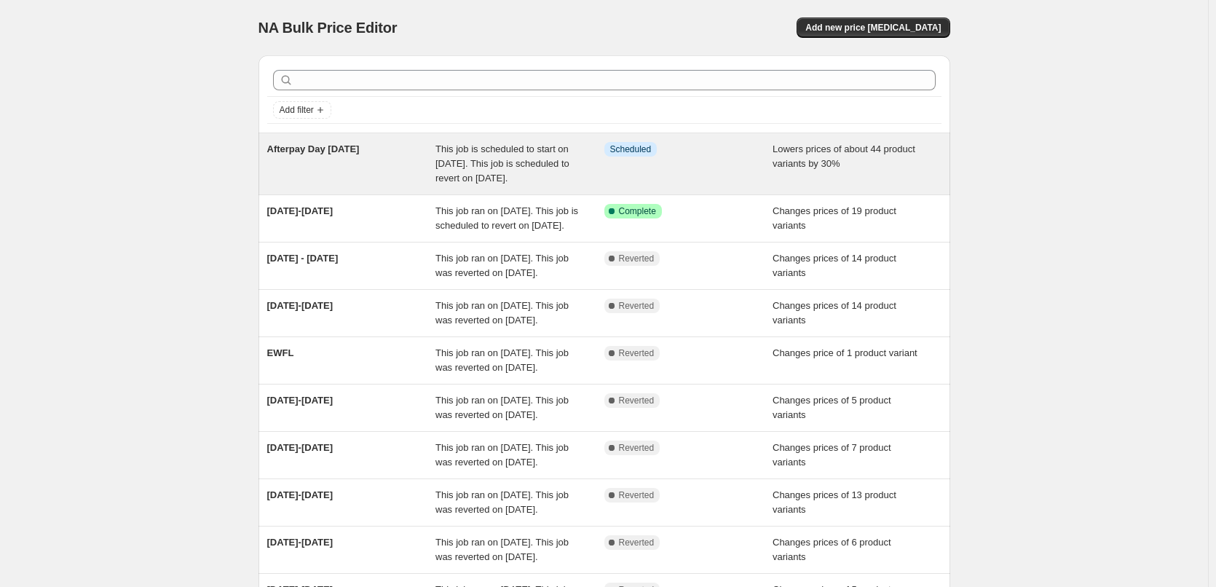
click at [443, 177] on span "This job is scheduled to start on [DATE]. This job is scheduled to revert on [D…" at bounding box center [502, 163] width 134 height 40
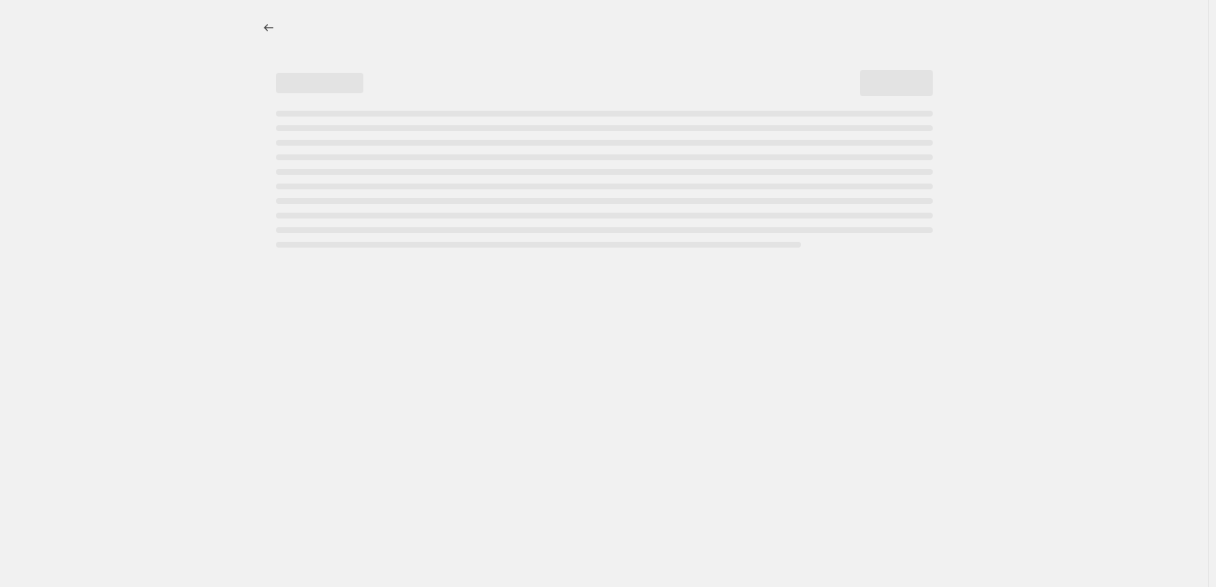
select select "percentage"
select select "not_equal"
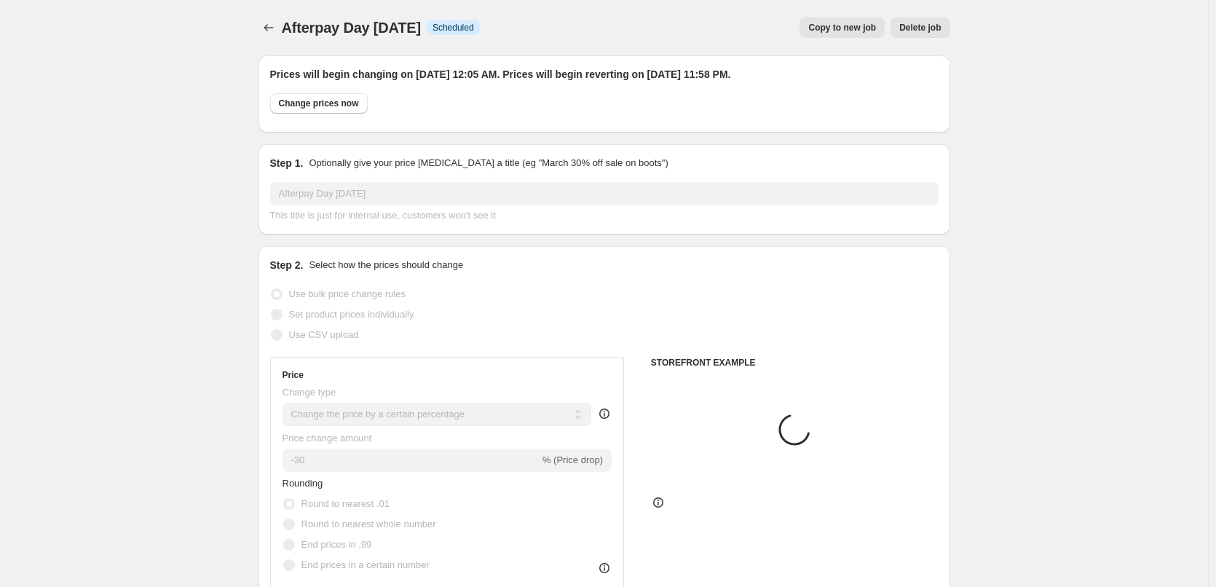
select select "collection"
select select "product"
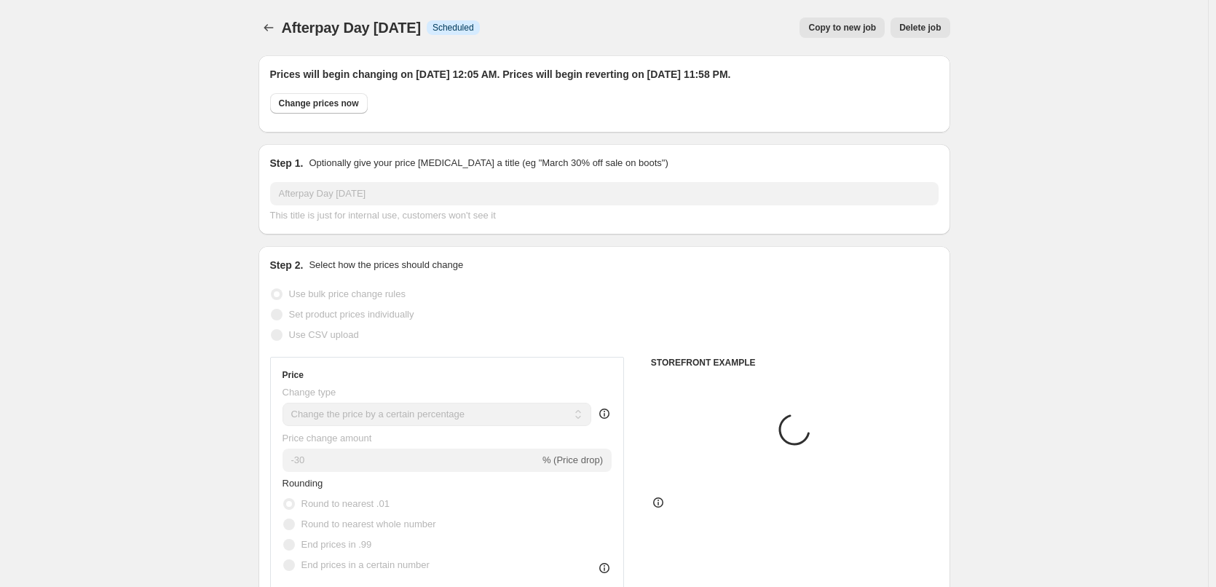
select select "tag"
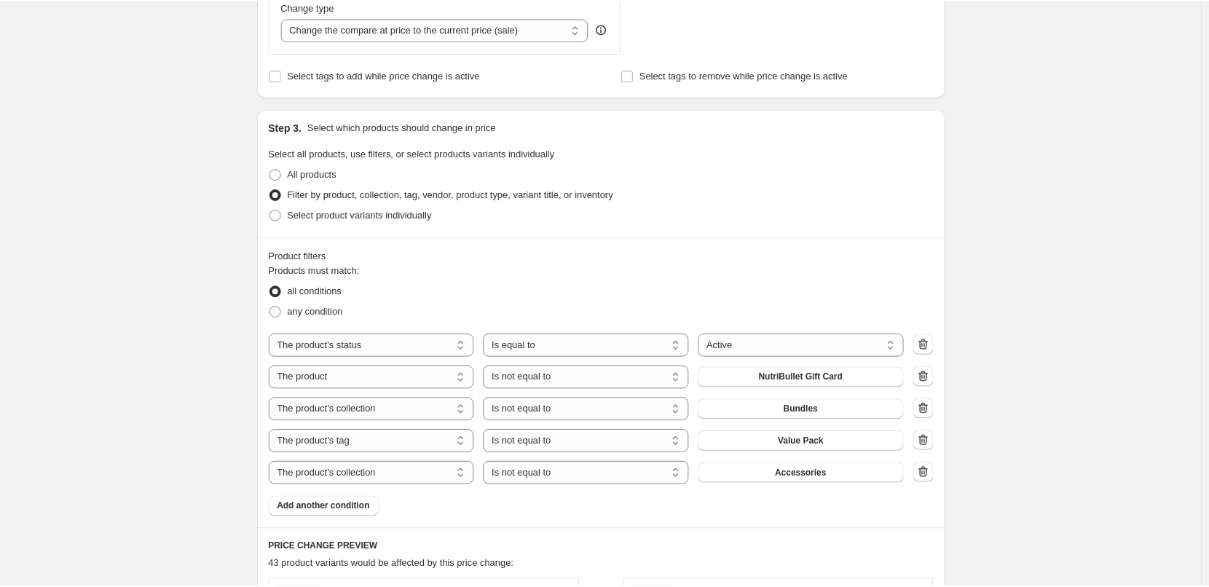
scroll to position [510, 0]
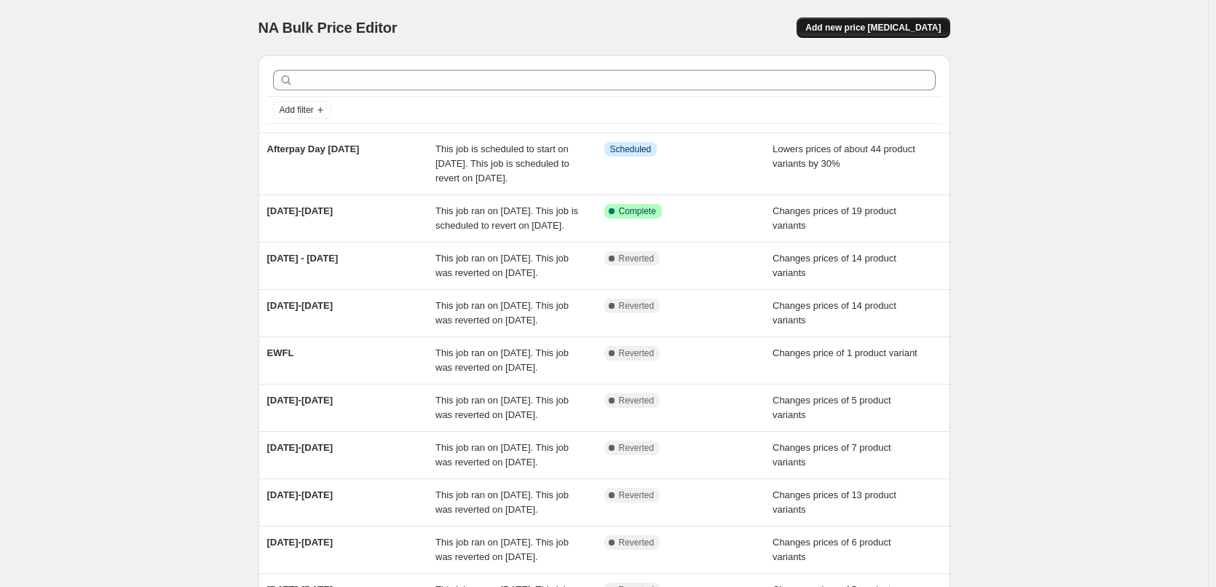
click at [883, 22] on button "Add new price [MEDICAL_DATA]" at bounding box center [872, 27] width 153 height 20
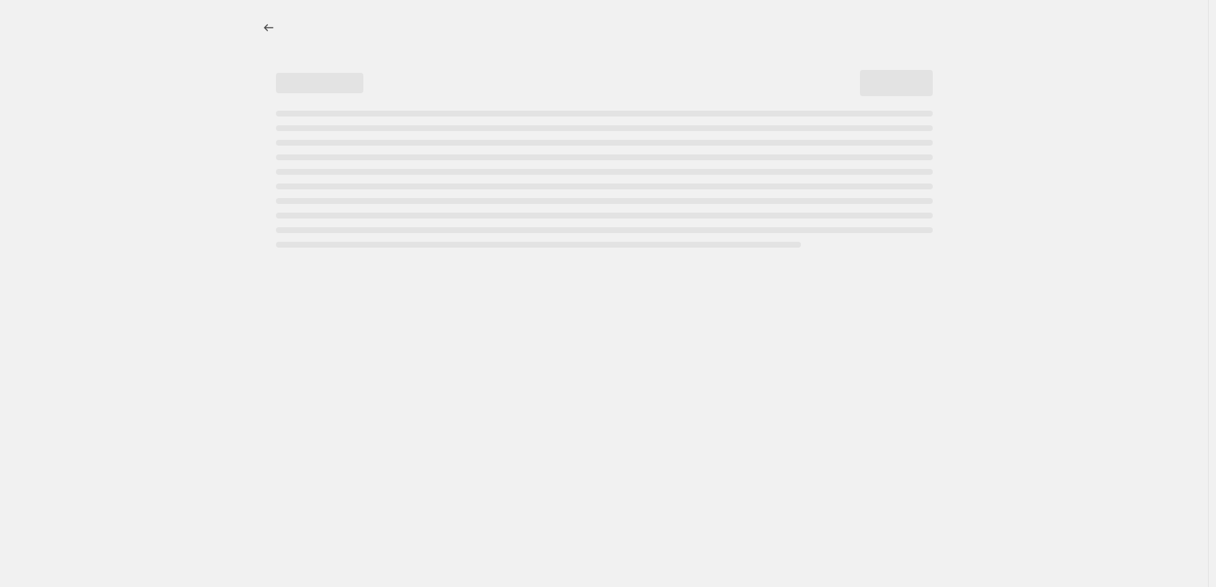
select select "percentage"
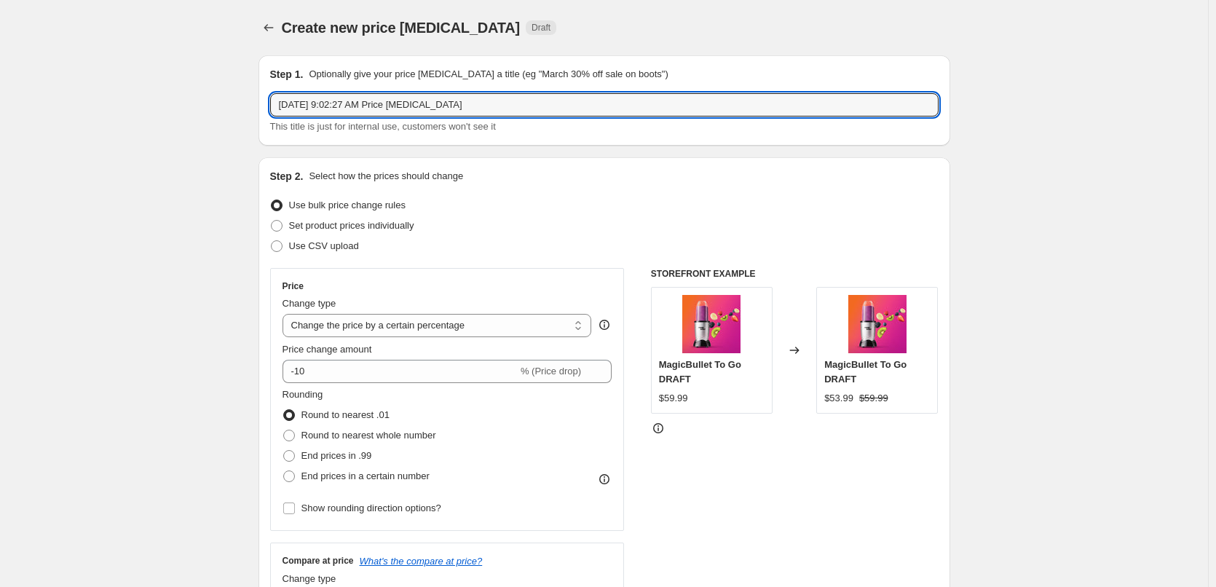
drag, startPoint x: 486, startPoint y: 106, endPoint x: 185, endPoint y: 105, distance: 301.4
type input "[DATE]-[DATE]"
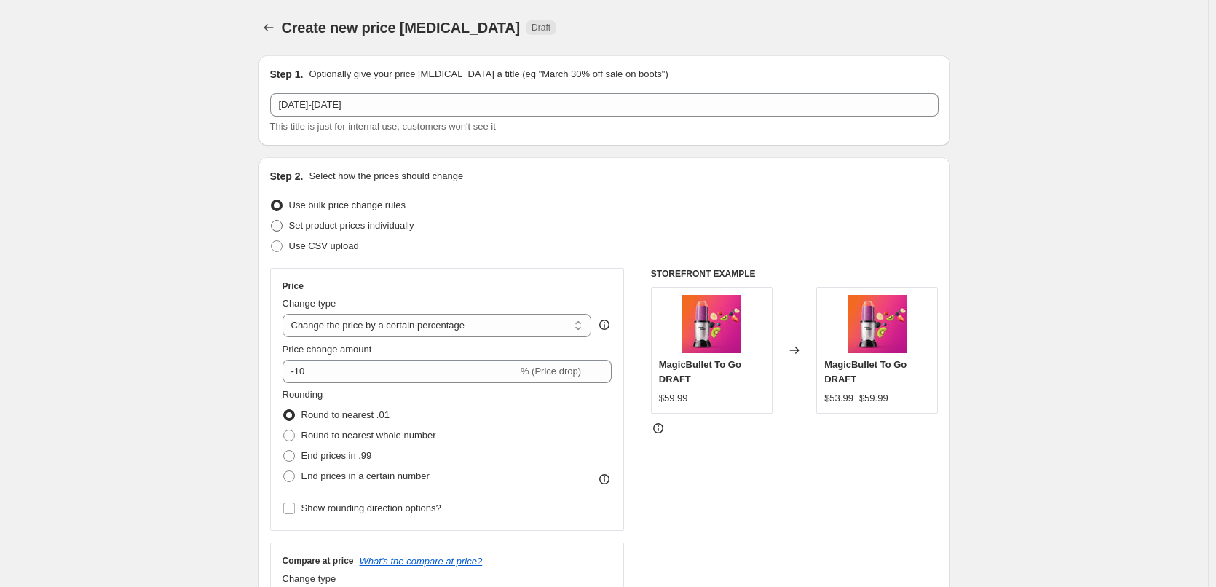
click at [373, 223] on span "Set product prices individually" at bounding box center [351, 225] width 125 height 11
click at [272, 221] on input "Set product prices individually" at bounding box center [271, 220] width 1 height 1
radio input "true"
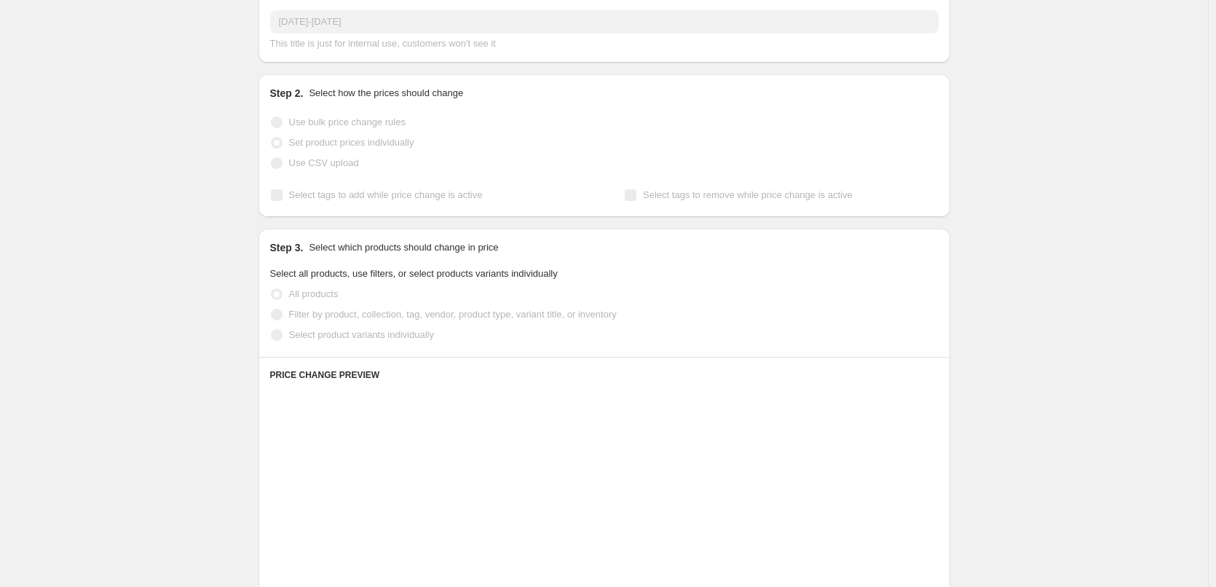
scroll to position [146, 0]
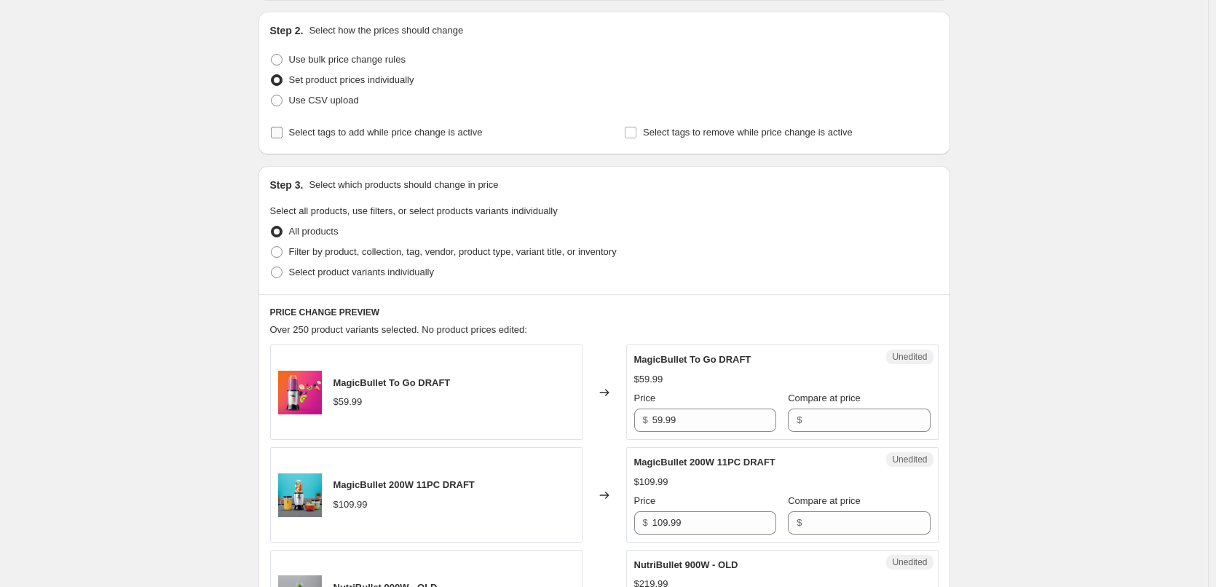
click at [276, 130] on input "Select tags to add while price change is active" at bounding box center [277, 133] width 12 height 12
checkbox input "true"
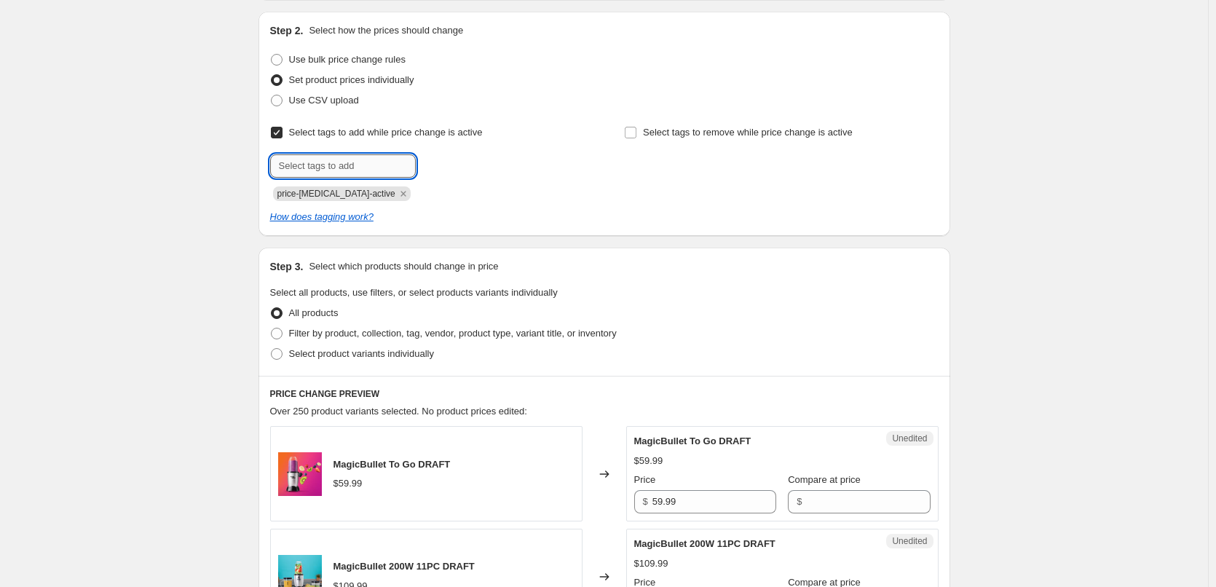
click at [310, 163] on input "text" at bounding box center [343, 165] width 146 height 23
type input "sale"
click at [462, 166] on span "sale" at bounding box center [455, 164] width 17 height 10
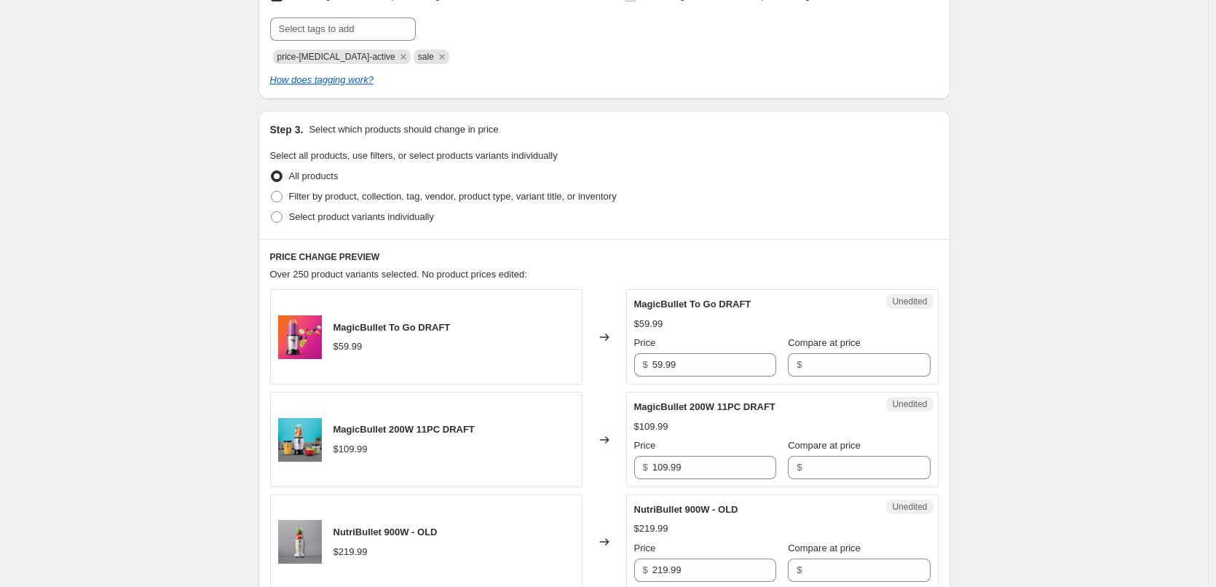
scroll to position [291, 0]
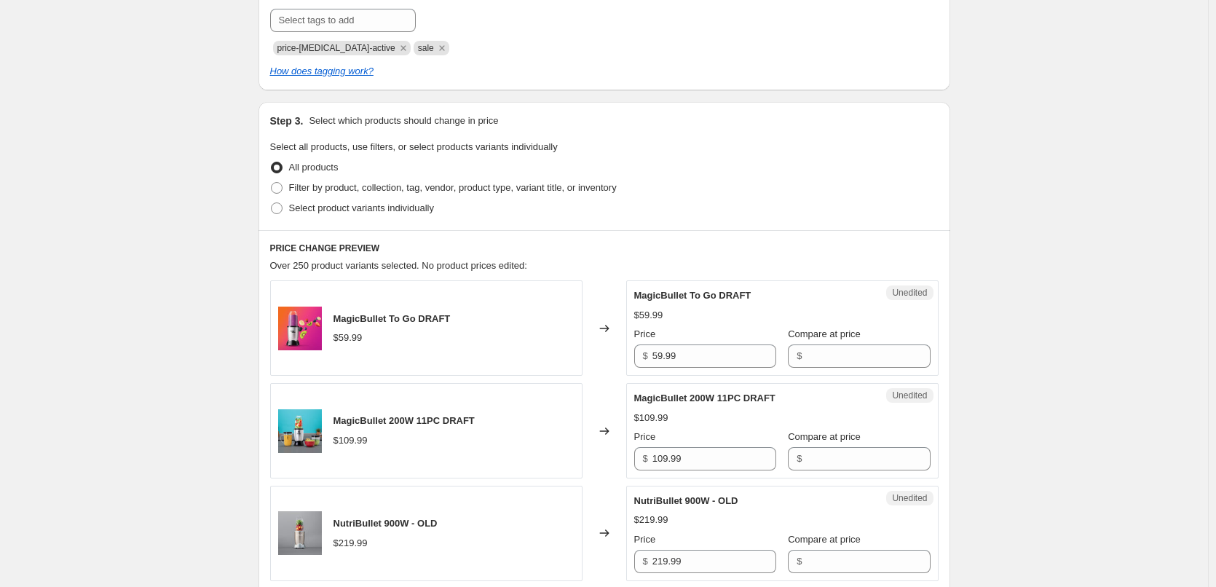
click at [269, 209] on div "Step 3. Select which products should change in price Select all products, use f…" at bounding box center [604, 166] width 692 height 128
click at [281, 203] on span at bounding box center [277, 208] width 12 height 12
click at [272, 203] on input "Select product variants individually" at bounding box center [271, 202] width 1 height 1
radio input "true"
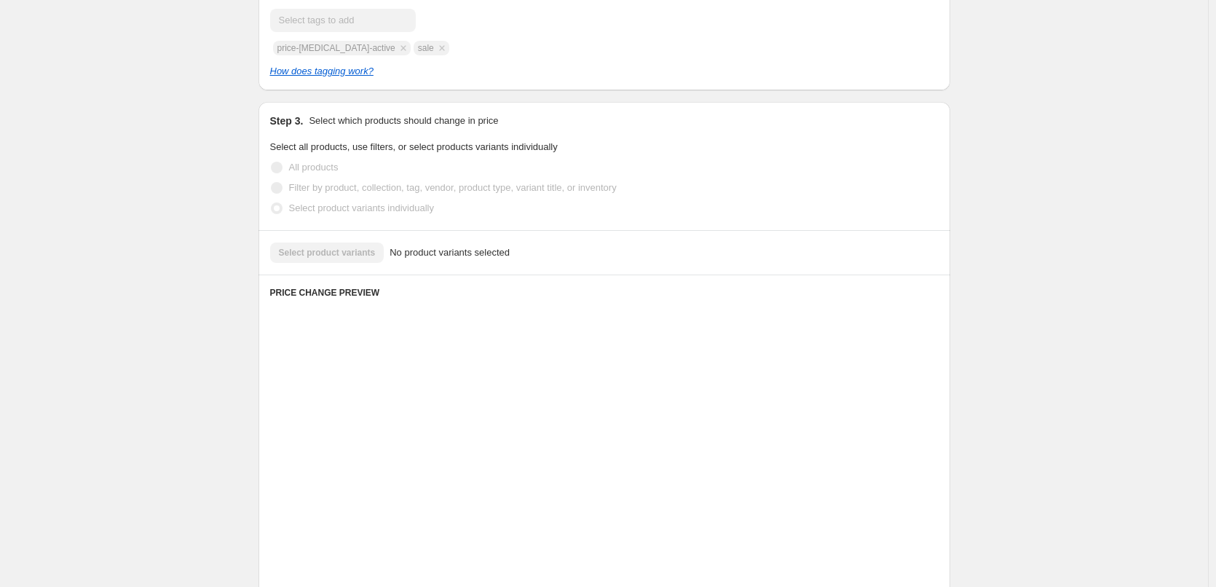
scroll to position [259, 0]
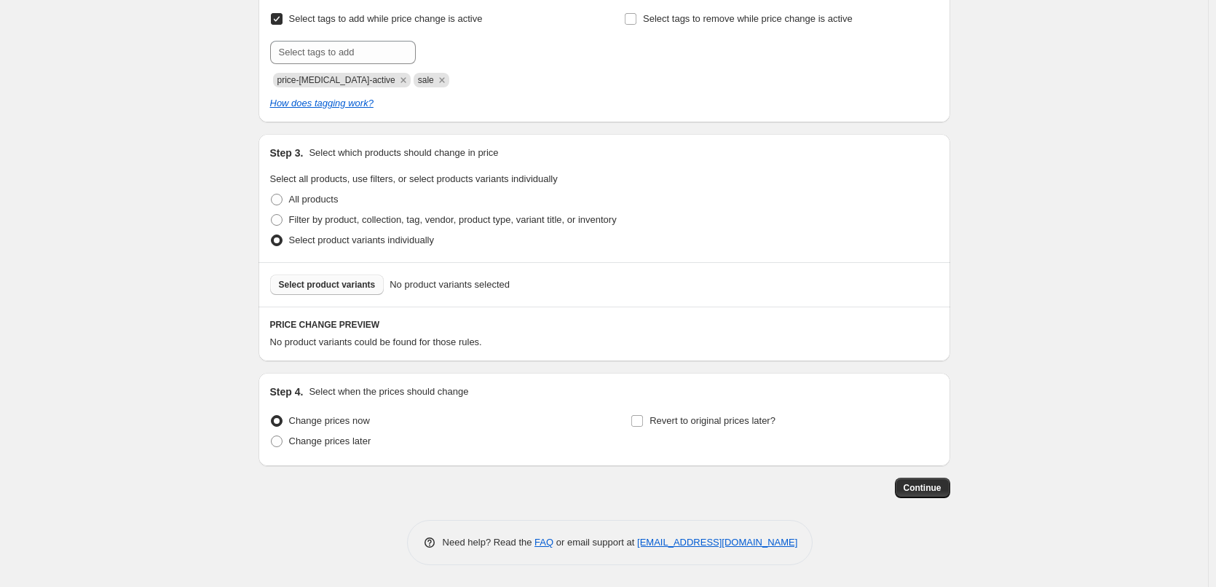
click at [335, 293] on button "Select product variants" at bounding box center [327, 284] width 114 height 20
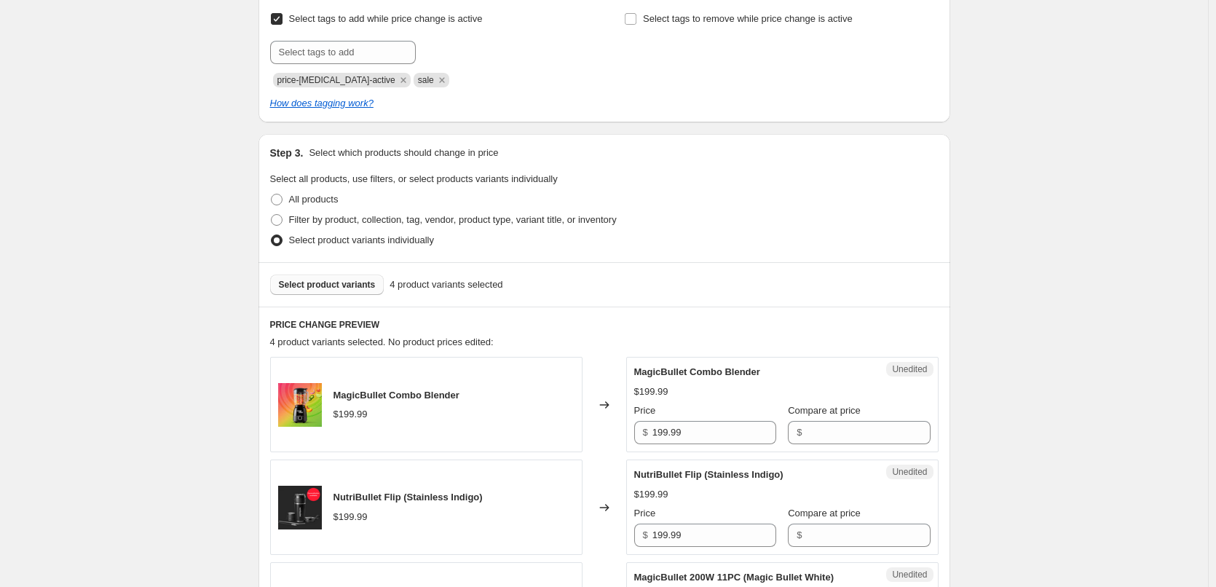
click at [378, 293] on button "Select product variants" at bounding box center [327, 284] width 114 height 20
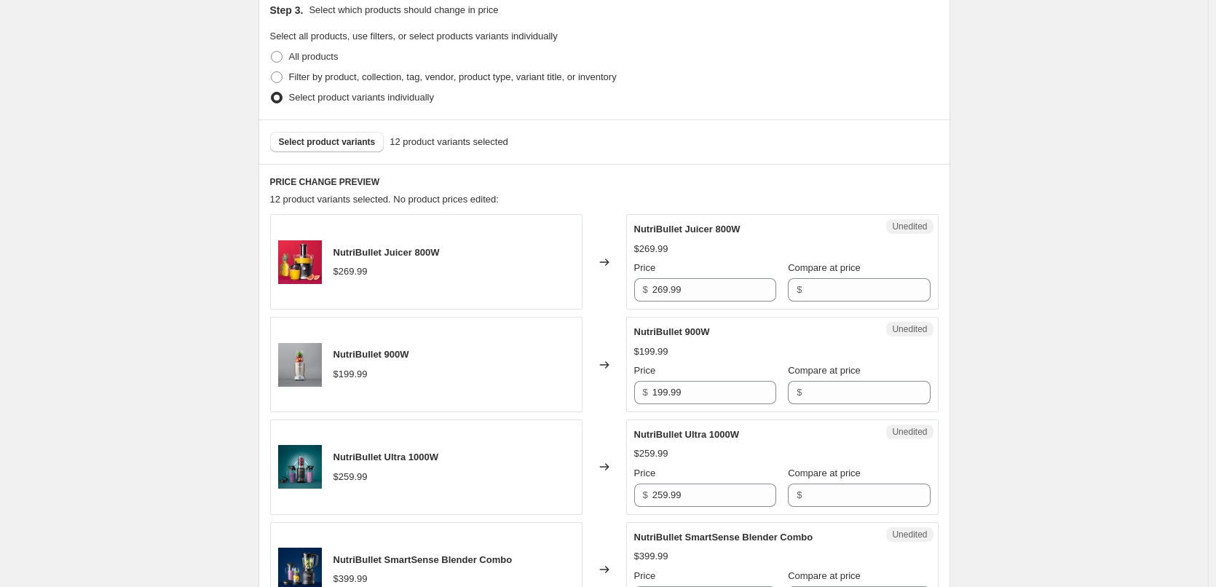
scroll to position [405, 0]
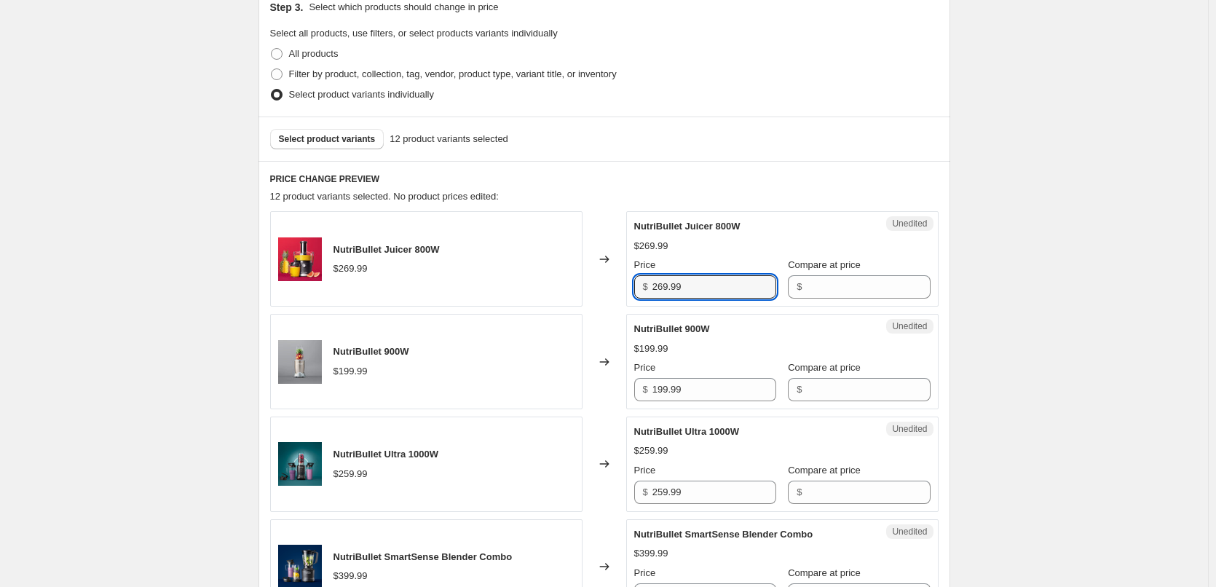
drag, startPoint x: 695, startPoint y: 282, endPoint x: 588, endPoint y: 280, distance: 107.0
click at [593, 280] on div "NutriBullet Juicer 800W $269.99 Changed to Unedited NutriBullet Juicer 800W $26…" at bounding box center [604, 258] width 668 height 95
click at [845, 289] on input "Compare at price" at bounding box center [868, 286] width 124 height 23
paste input "269.99"
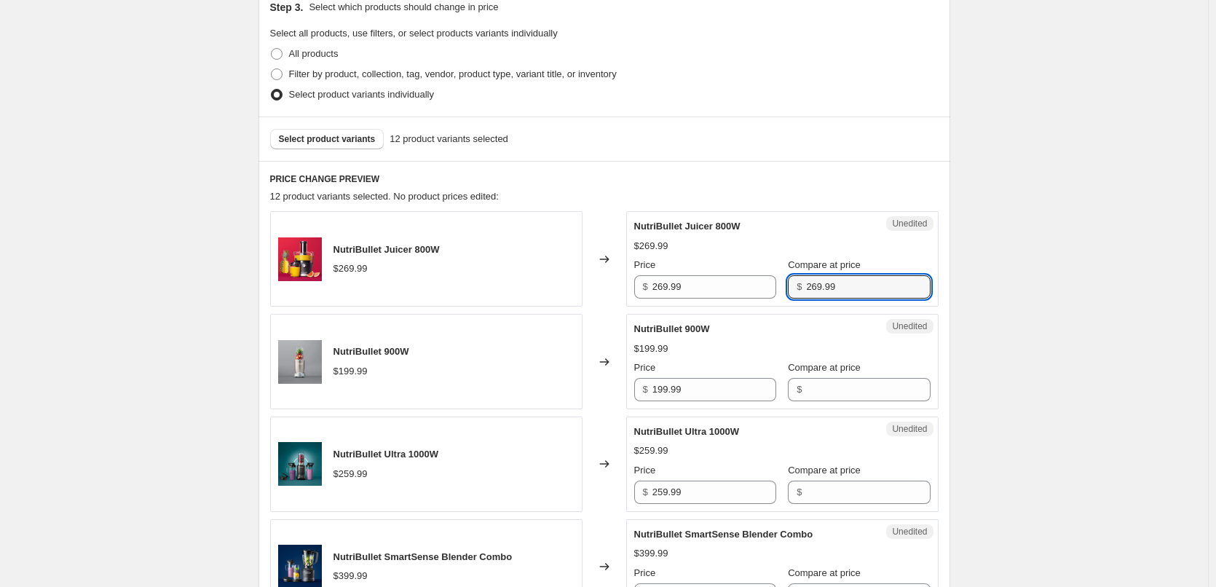
type input "269.99"
drag, startPoint x: 618, startPoint y: 284, endPoint x: 569, endPoint y: 285, distance: 48.8
click at [573, 281] on div "NutriBullet Juicer 800W $269.99 Changed to Unedited NutriBullet Juicer 800W $26…" at bounding box center [604, 258] width 668 height 95
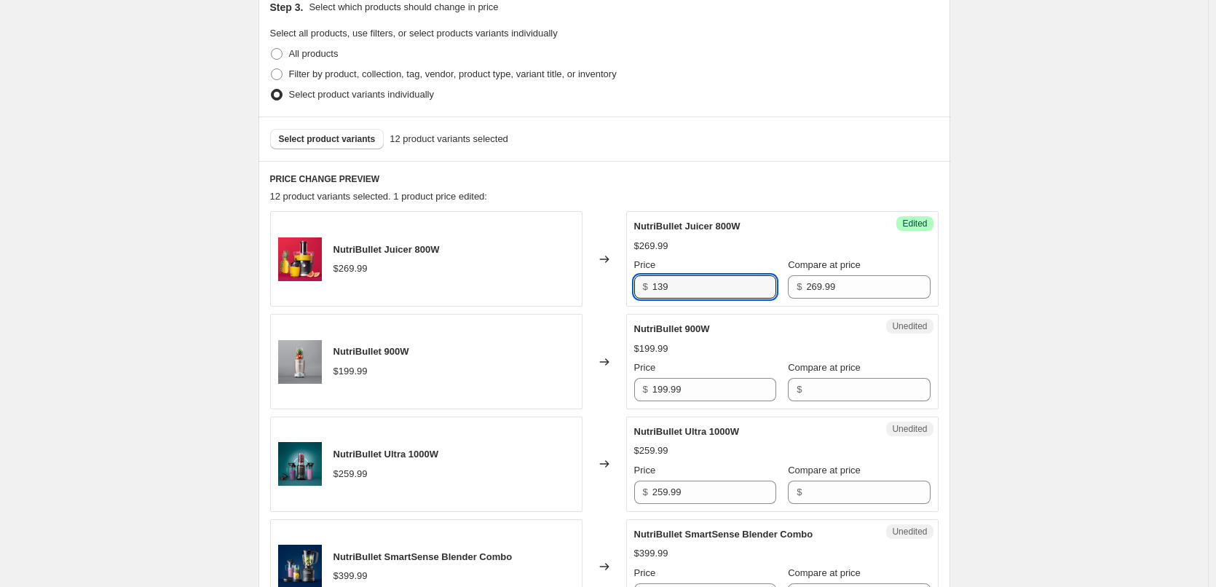
type input "139"
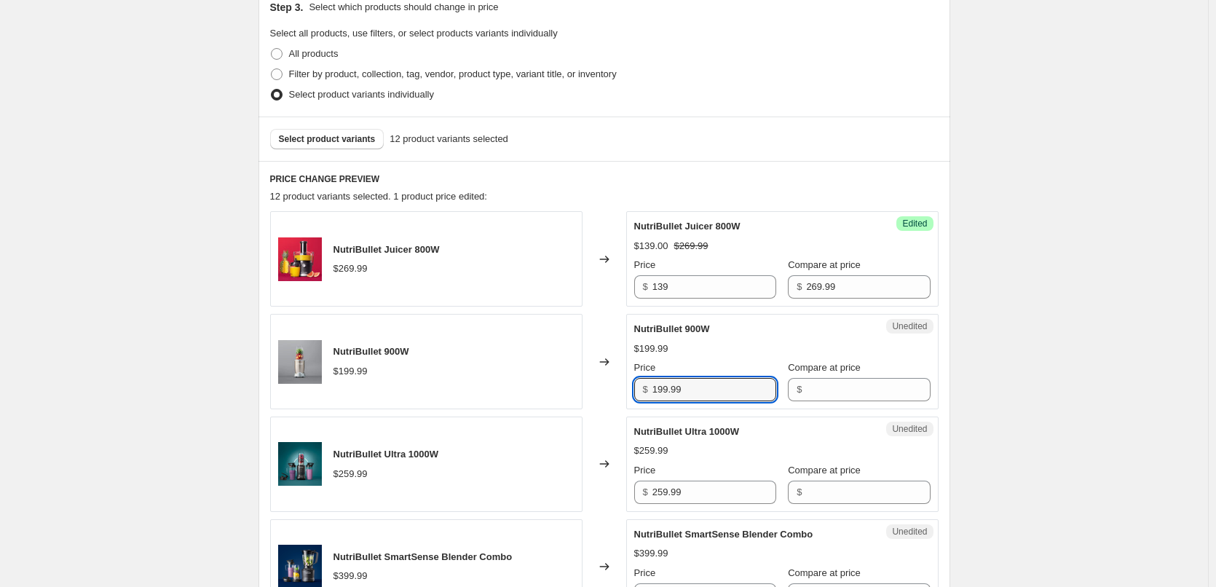
drag, startPoint x: 615, startPoint y: 395, endPoint x: 587, endPoint y: 395, distance: 28.4
click at [593, 395] on div "NutriBullet 900W $199.99 Changed to Unedited NutriBullet 900W $199.99 Price $ 1…" at bounding box center [604, 361] width 668 height 95
click at [872, 396] on input "Compare at price" at bounding box center [868, 389] width 124 height 23
paste input "199.99"
type input "199.99"
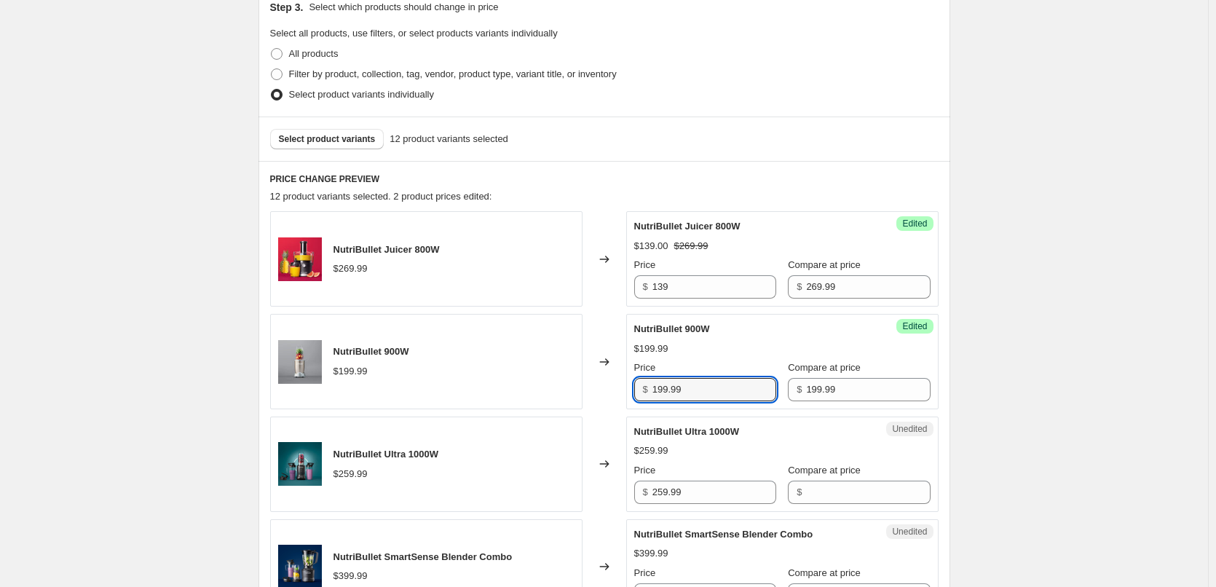
drag, startPoint x: 723, startPoint y: 389, endPoint x: 568, endPoint y: 391, distance: 155.1
click at [569, 391] on div "NutriBullet 900W $199.99 Changed to Success Edited NutriBullet 900W $199.99 Pri…" at bounding box center [604, 361] width 668 height 95
type input "89"
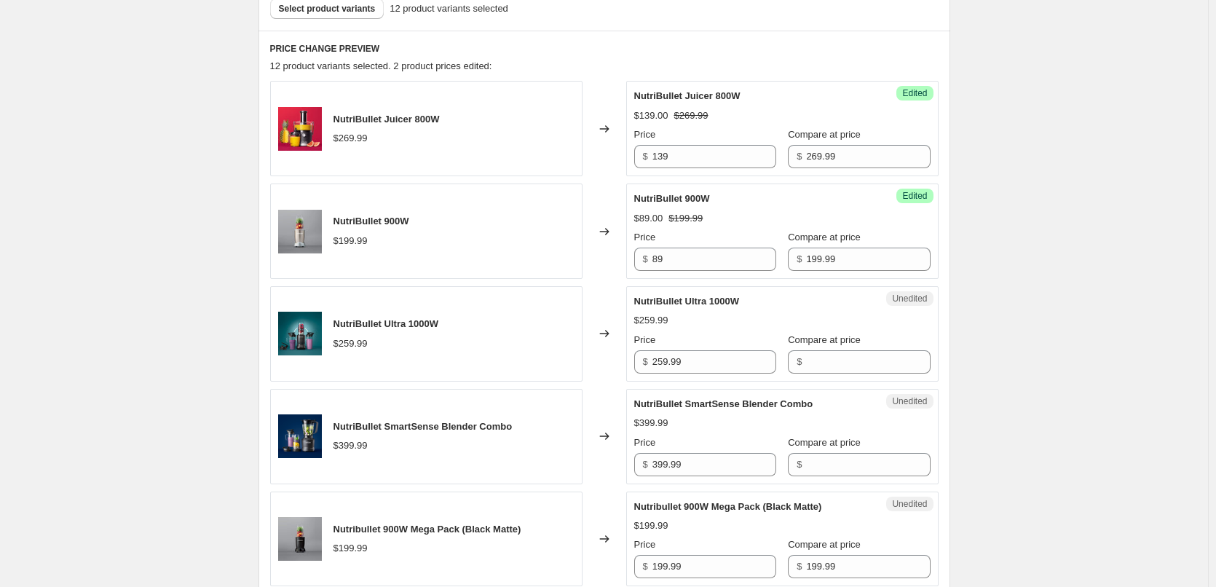
scroll to position [550, 0]
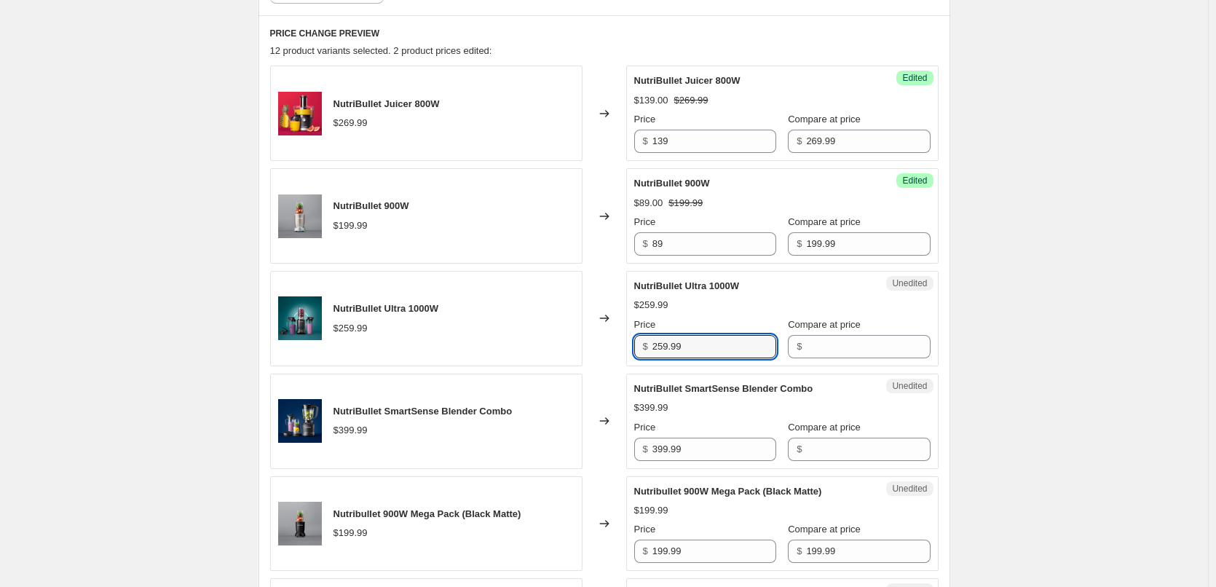
drag, startPoint x: 686, startPoint y: 344, endPoint x: 587, endPoint y: 341, distance: 99.1
click at [588, 341] on div "NutriBullet Ultra 1000W $259.99 Changed to Unedited NutriBullet Ultra 1000W $25…" at bounding box center [604, 318] width 668 height 95
click at [862, 347] on input "Compare at price" at bounding box center [868, 346] width 124 height 23
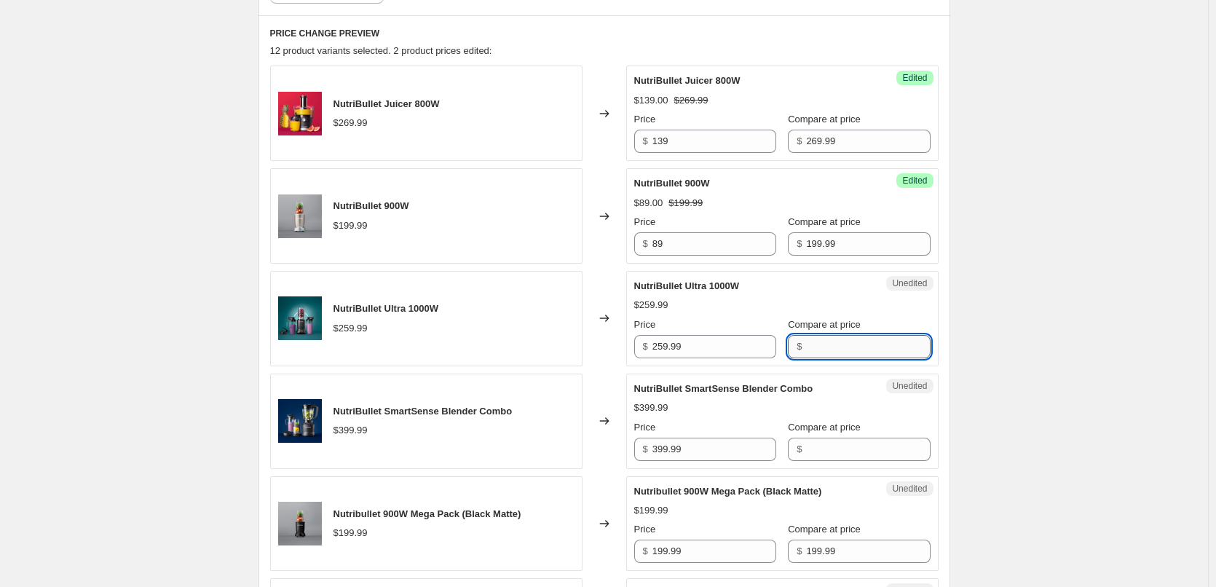
paste input "259.99"
type input "259.99"
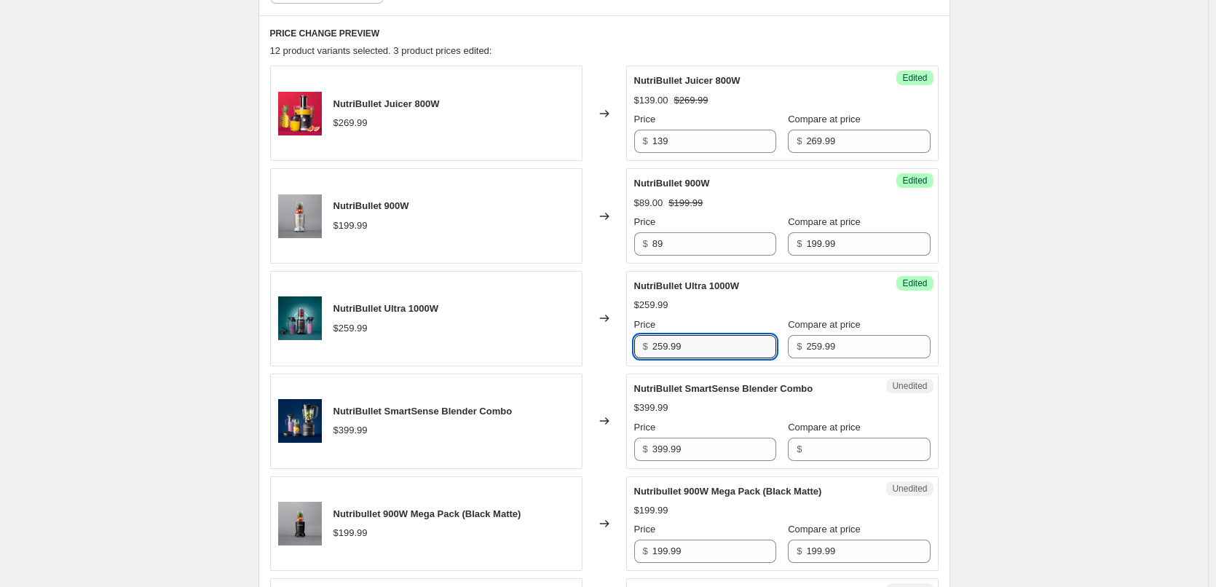
drag, startPoint x: 712, startPoint y: 343, endPoint x: 553, endPoint y: 341, distance: 159.5
click at [560, 339] on div "NutriBullet Ultra 1000W $259.99 Changed to Success Edited NutriBullet Ultra 100…" at bounding box center [604, 318] width 668 height 95
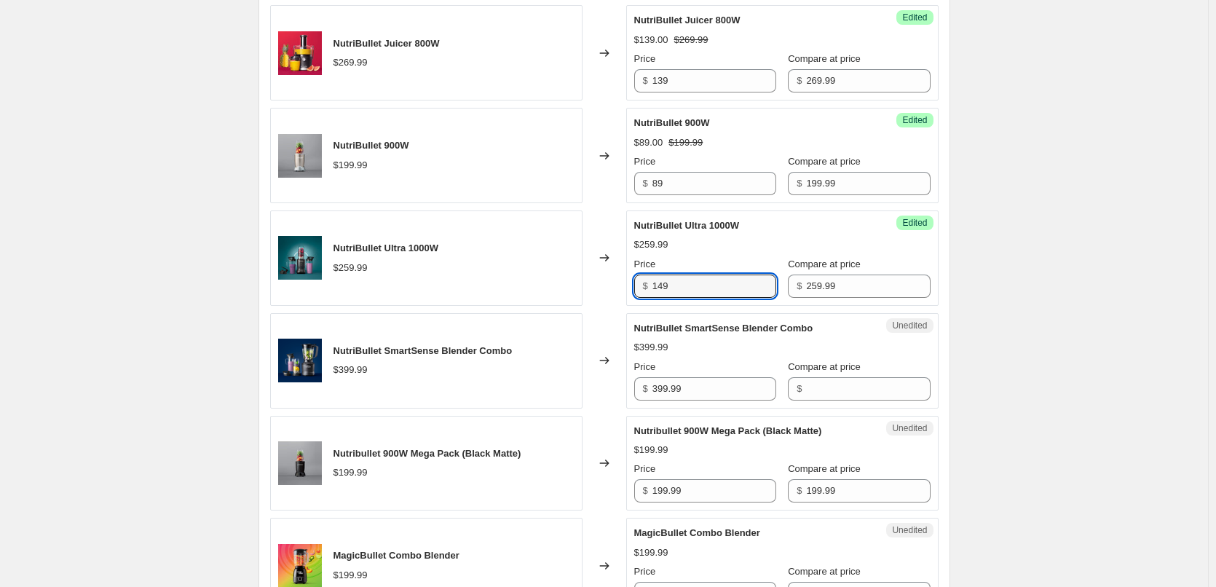
scroll to position [696, 0]
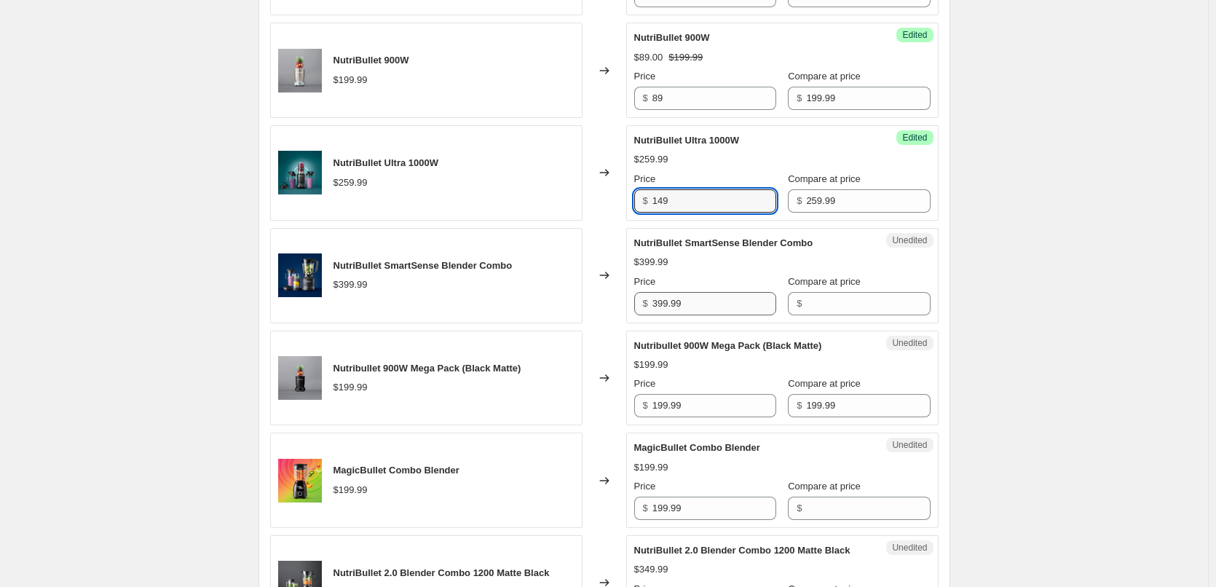
type input "149"
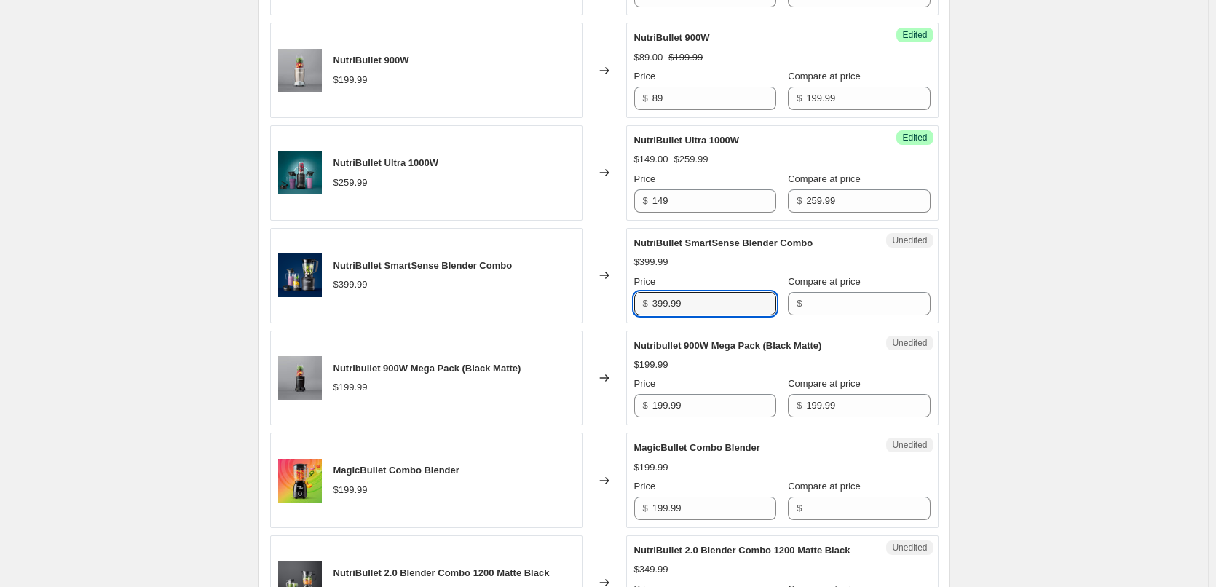
drag, startPoint x: 694, startPoint y: 301, endPoint x: 612, endPoint y: 302, distance: 81.5
click at [616, 304] on div "NutriBullet SmartSense Blender Combo $399.99 Changed to Unedited NutriBullet Sm…" at bounding box center [604, 275] width 668 height 95
click at [817, 303] on input "Compare at price" at bounding box center [868, 303] width 124 height 23
paste input "399.99"
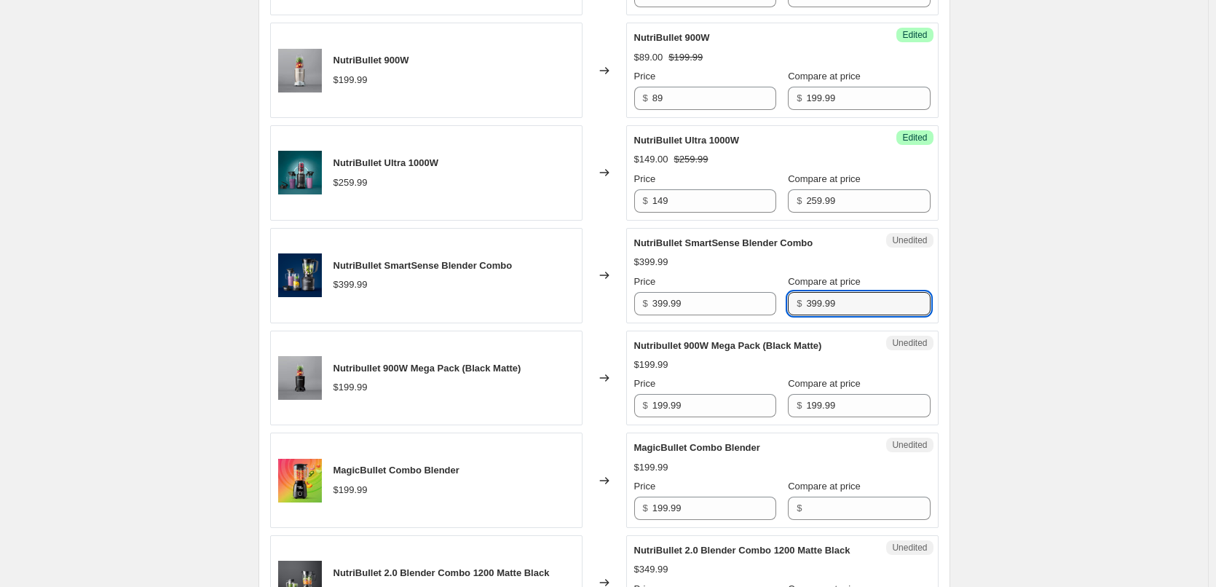
type input "399.99"
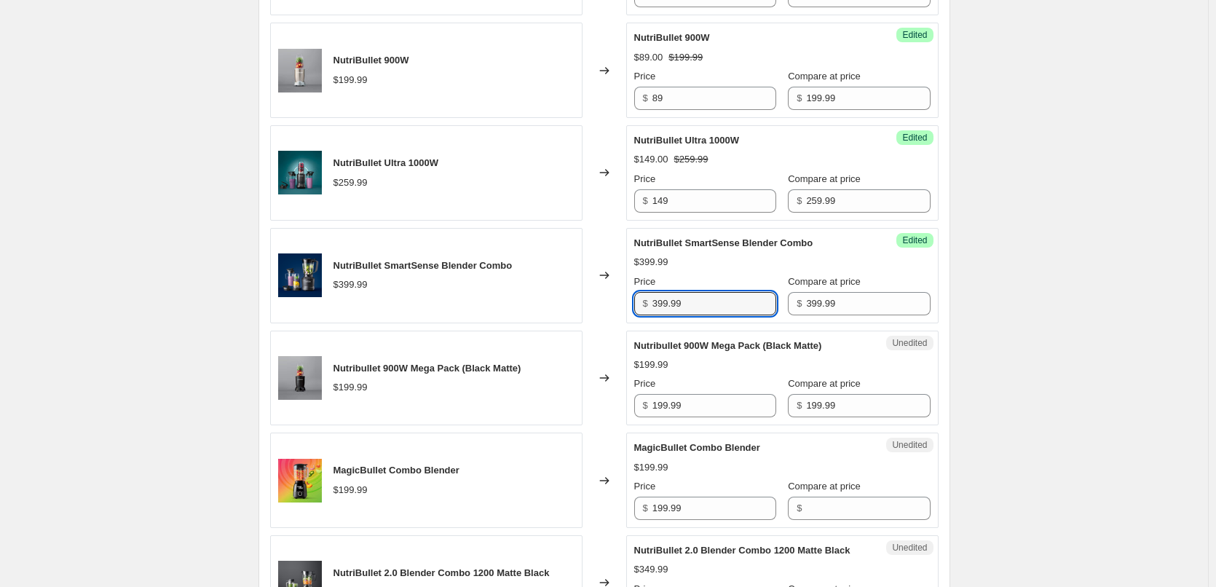
drag, startPoint x: 646, startPoint y: 306, endPoint x: 602, endPoint y: 304, distance: 43.7
click at [602, 304] on div "NutriBullet SmartSense Blender Combo $399.99 Changed to Success Edited NutriBul…" at bounding box center [604, 275] width 668 height 95
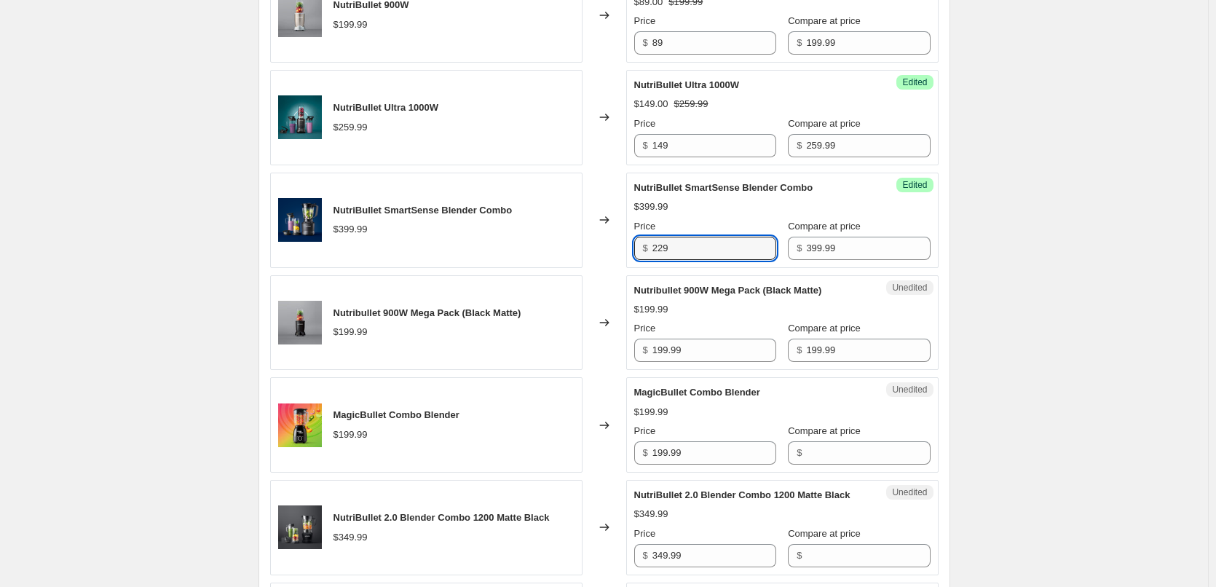
scroll to position [842, 0]
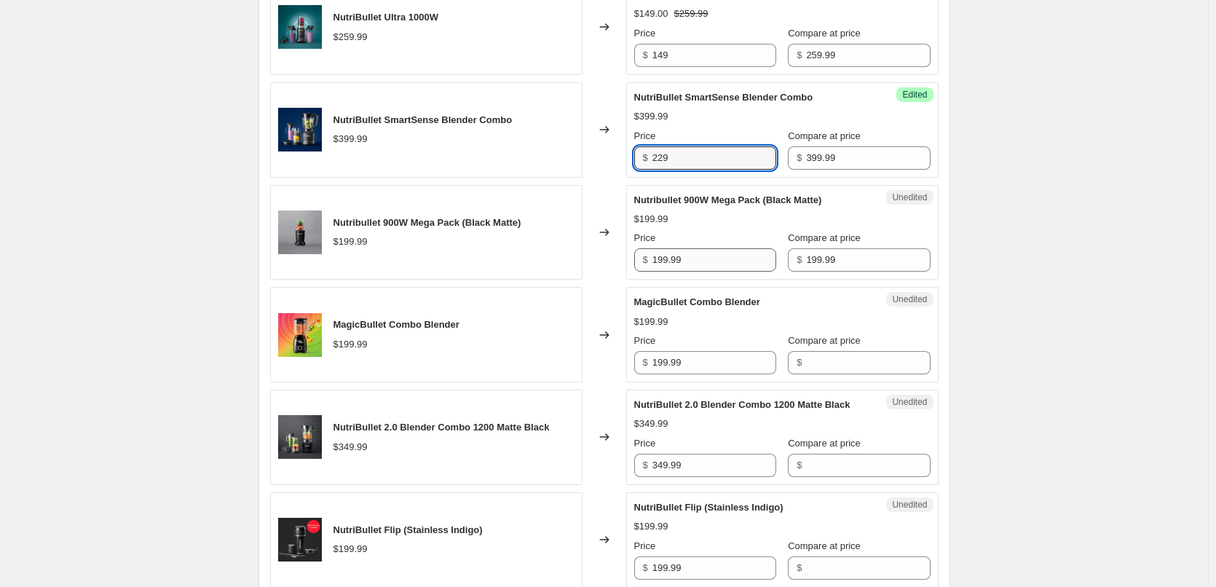
type input "229"
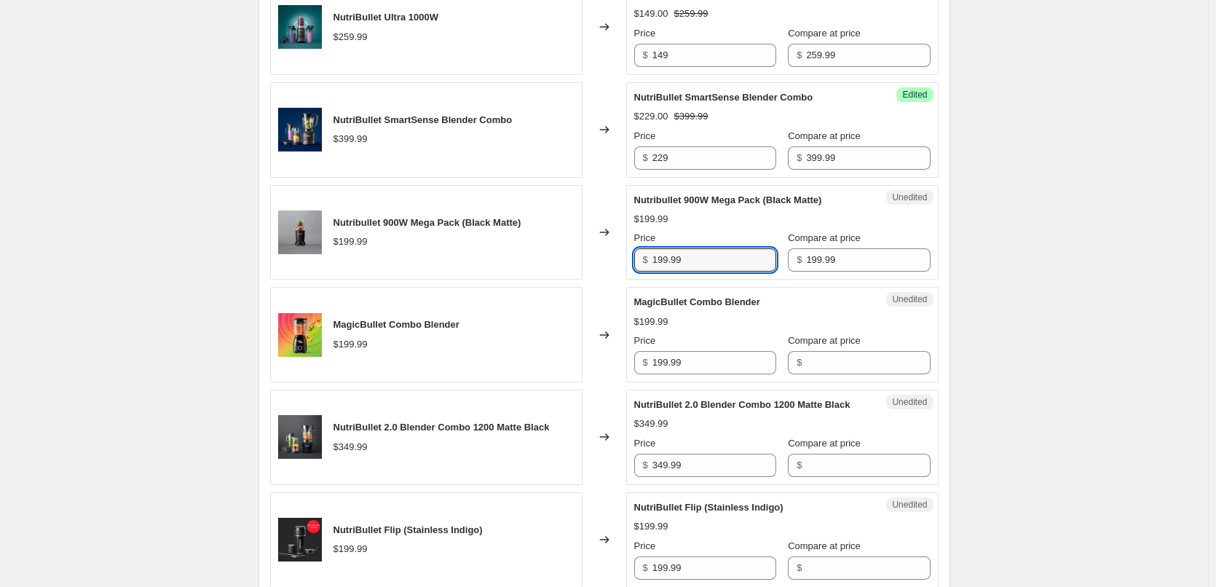
drag, startPoint x: 693, startPoint y: 260, endPoint x: 580, endPoint y: 259, distance: 113.6
click at [598, 256] on div "Nutribullet 900W Mega Pack (Black Matte) $199.99 Changed to Unedited Nutribulle…" at bounding box center [604, 232] width 668 height 95
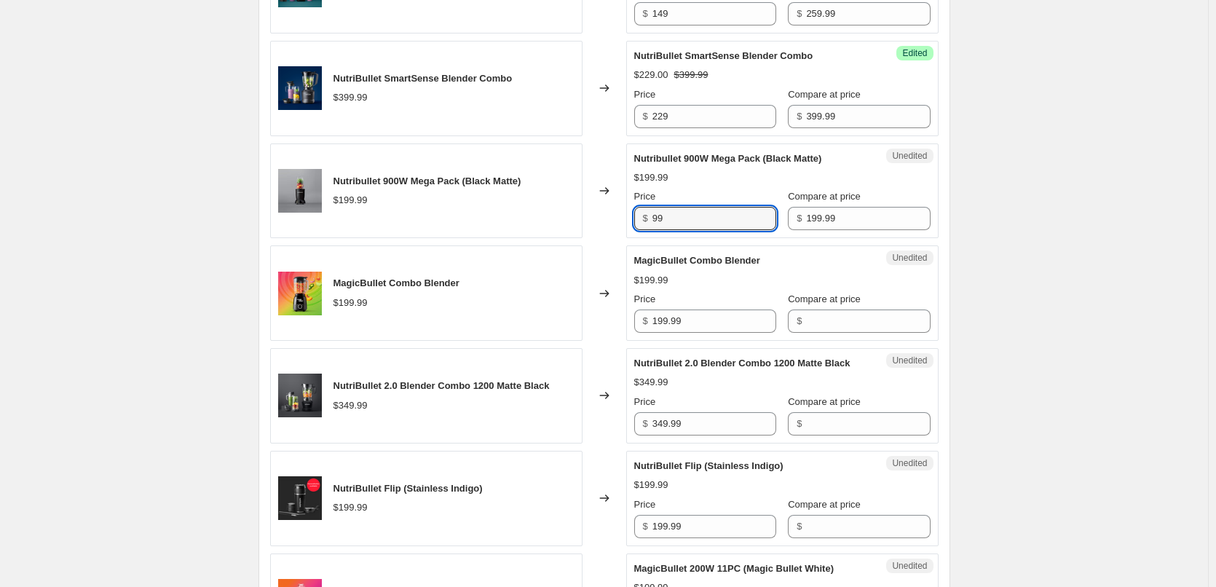
scroll to position [914, 0]
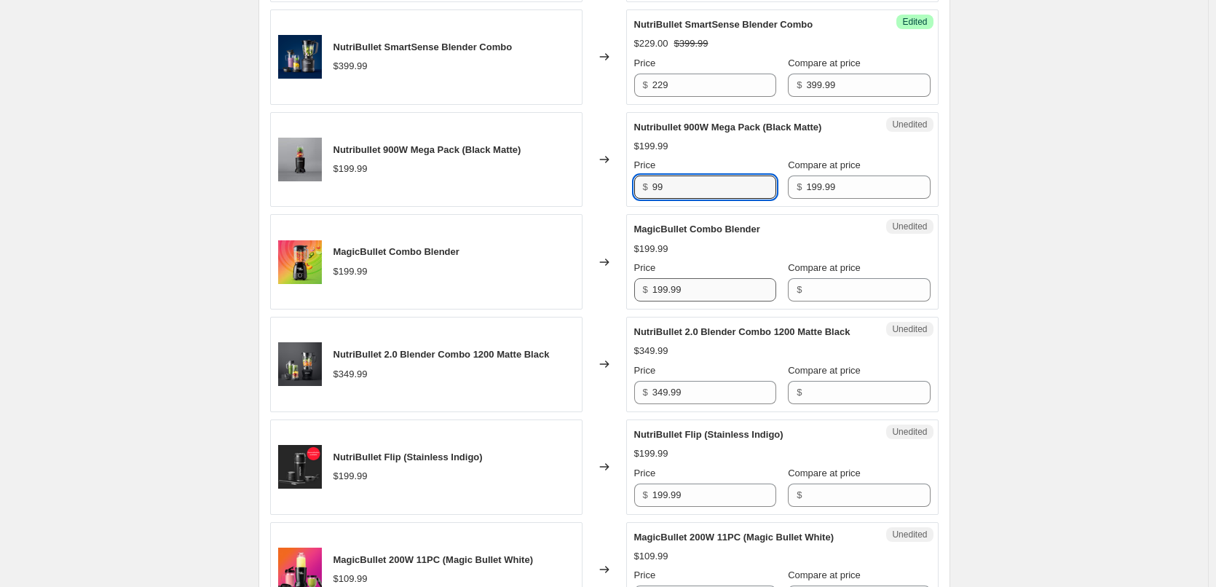
type input "99"
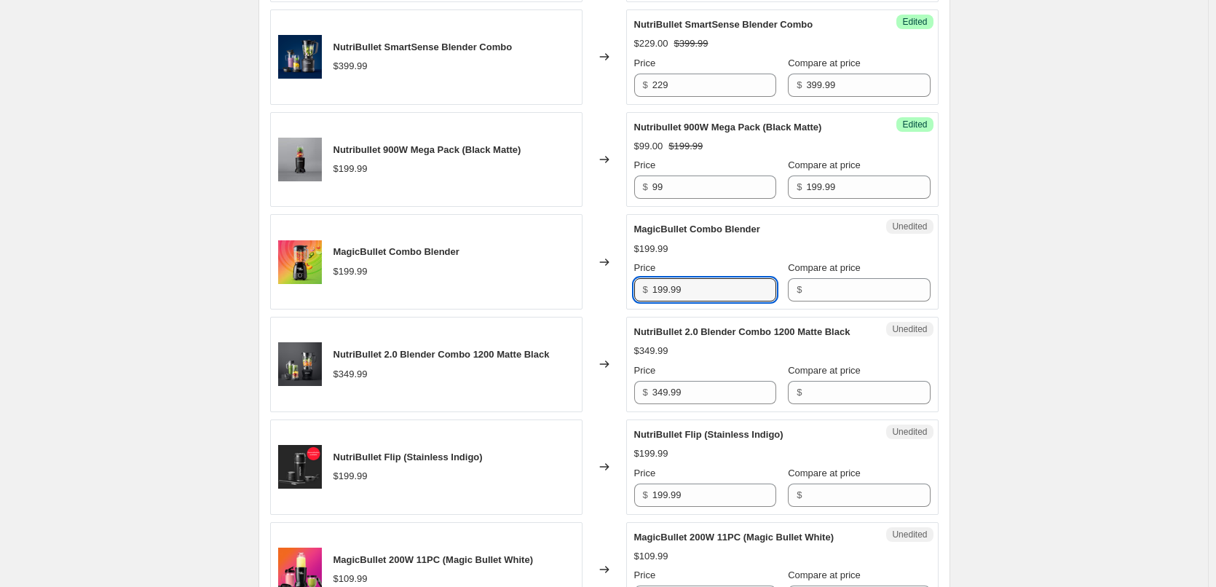
drag, startPoint x: 681, startPoint y: 286, endPoint x: 585, endPoint y: 282, distance: 96.9
click at [592, 284] on div "MagicBullet Combo Blender $199.99 Changed to Unedited MagicBullet Combo Blender…" at bounding box center [604, 261] width 668 height 95
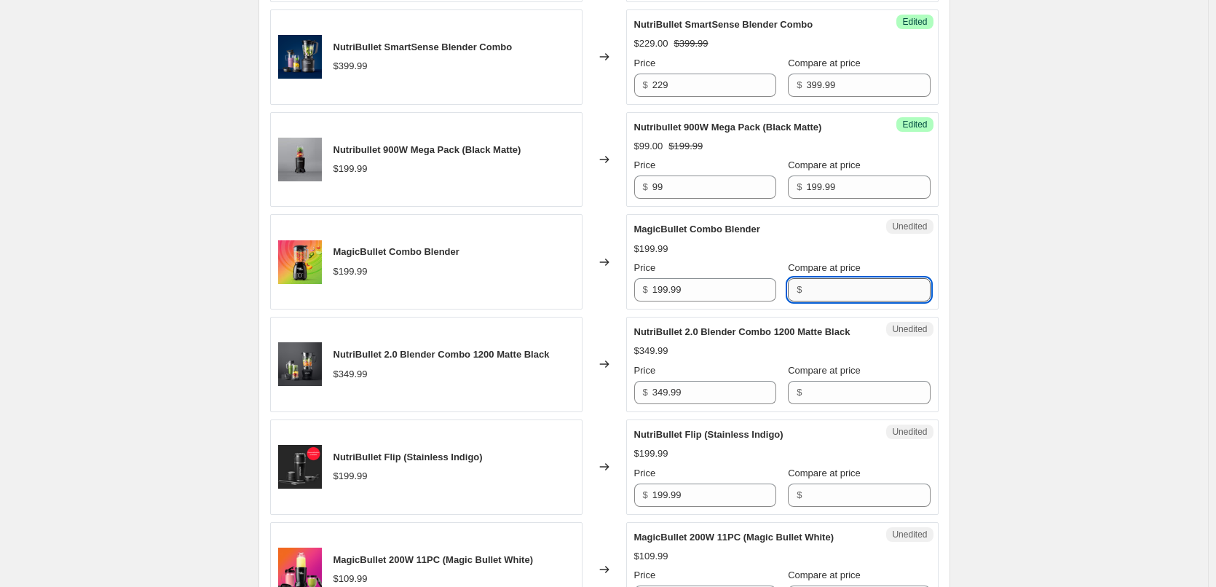
click at [843, 288] on input "Compare at price" at bounding box center [868, 289] width 124 height 23
paste input "199.99"
type input "199.99"
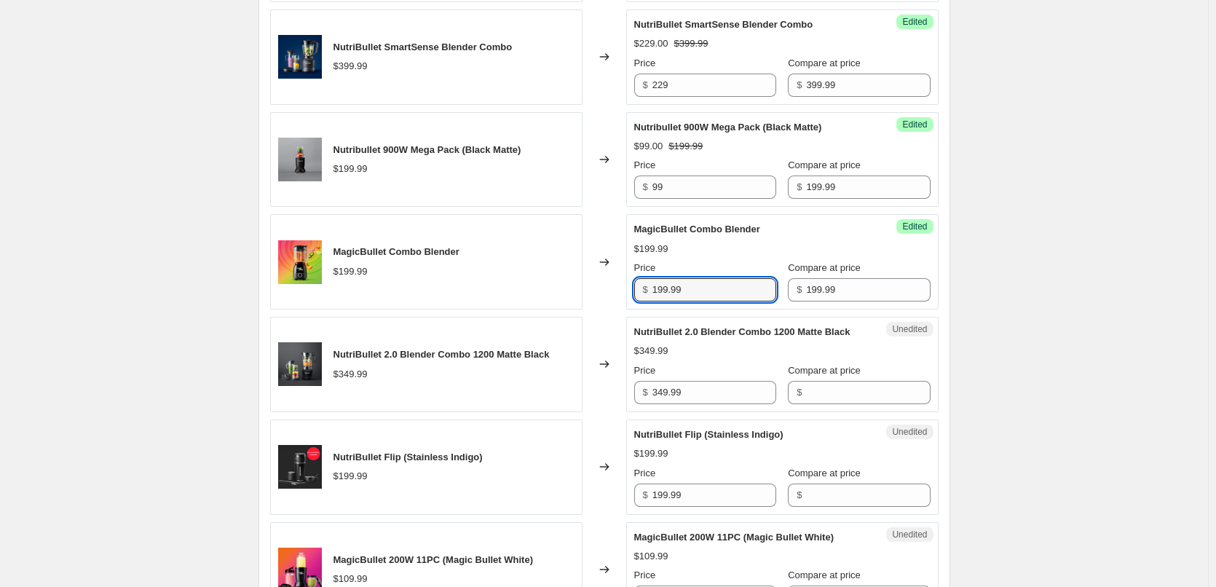
drag, startPoint x: 649, startPoint y: 287, endPoint x: 591, endPoint y: 281, distance: 58.5
click at [608, 288] on div "MagicBullet Combo Blender $199.99 Changed to Success Edited MagicBullet Combo B…" at bounding box center [604, 261] width 668 height 95
type input "99"
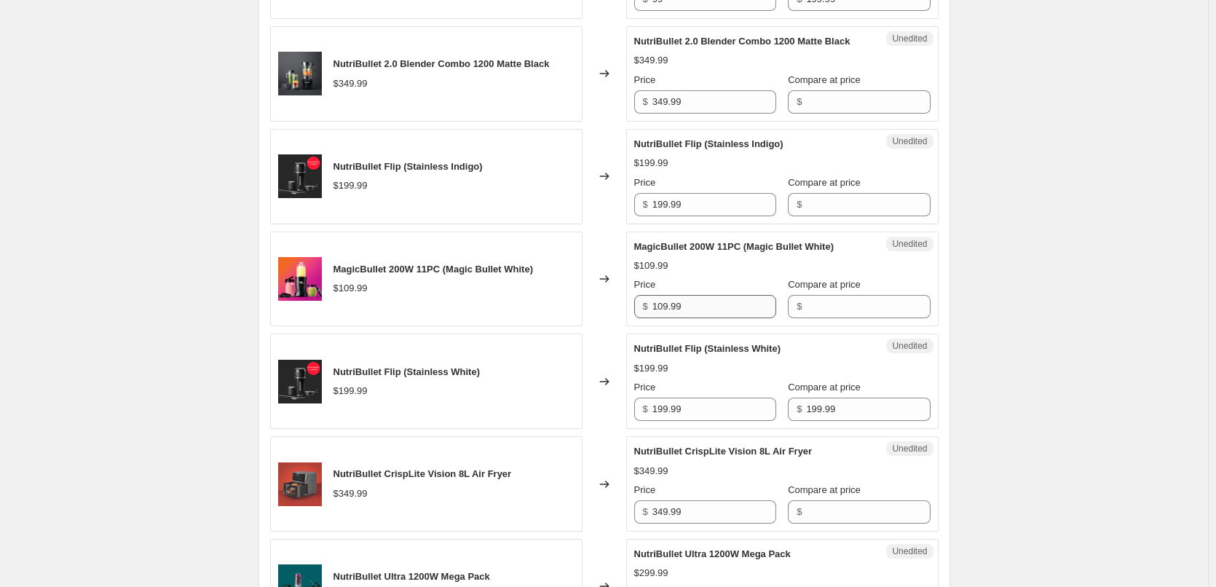
scroll to position [1206, 0]
drag, startPoint x: 645, startPoint y: 116, endPoint x: 599, endPoint y: 116, distance: 45.9
click at [601, 116] on div "NutriBullet 2.0 Blender Combo 1200 Matte Black $349.99 Changed to Unedited Nutr…" at bounding box center [604, 72] width 668 height 95
click at [845, 110] on input "Compare at price" at bounding box center [868, 101] width 124 height 23
paste input "349.99"
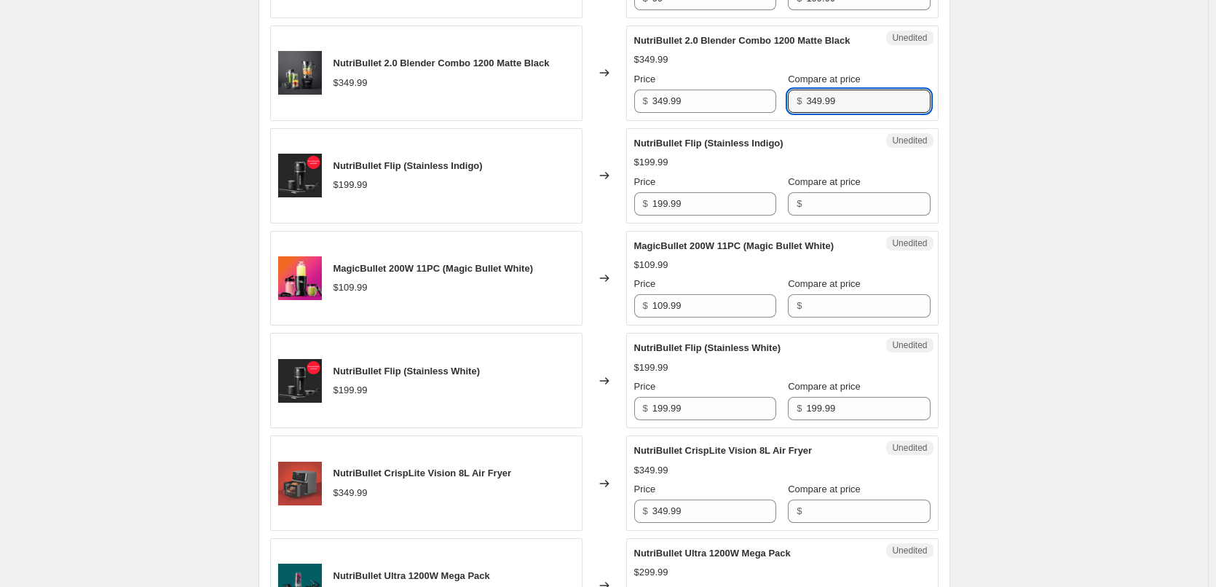
type input "349.99"
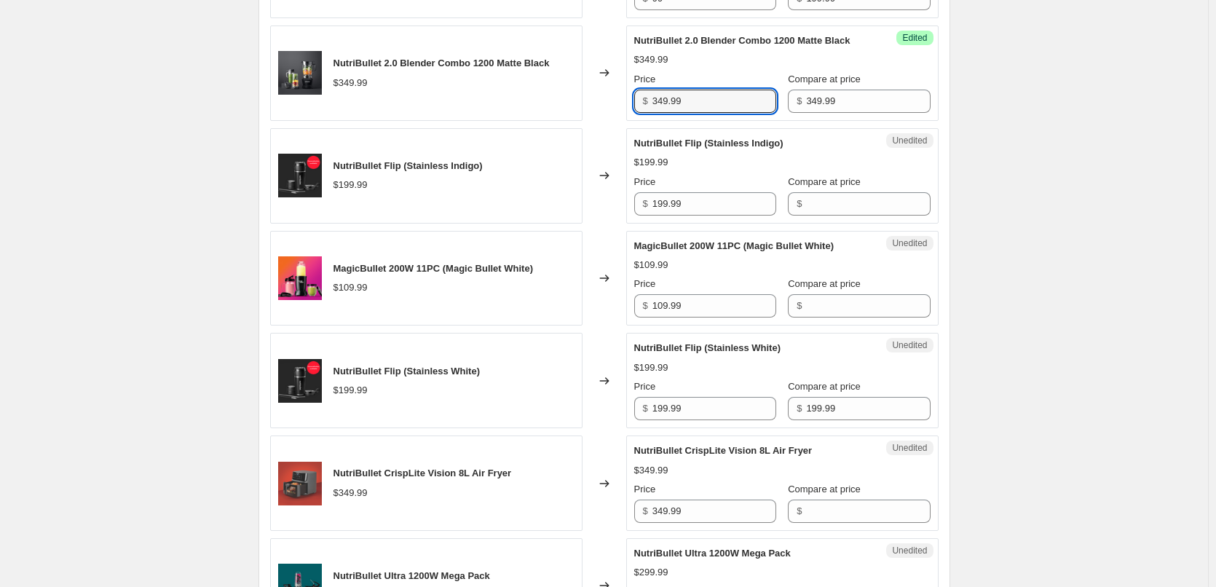
drag, startPoint x: 686, startPoint y: 116, endPoint x: 618, endPoint y: 117, distance: 67.7
click at [618, 117] on div "NutriBullet 2.0 Blender Combo 1200 Matte Black $349.99 Changed to Success Edite…" at bounding box center [604, 72] width 668 height 95
type input "199"
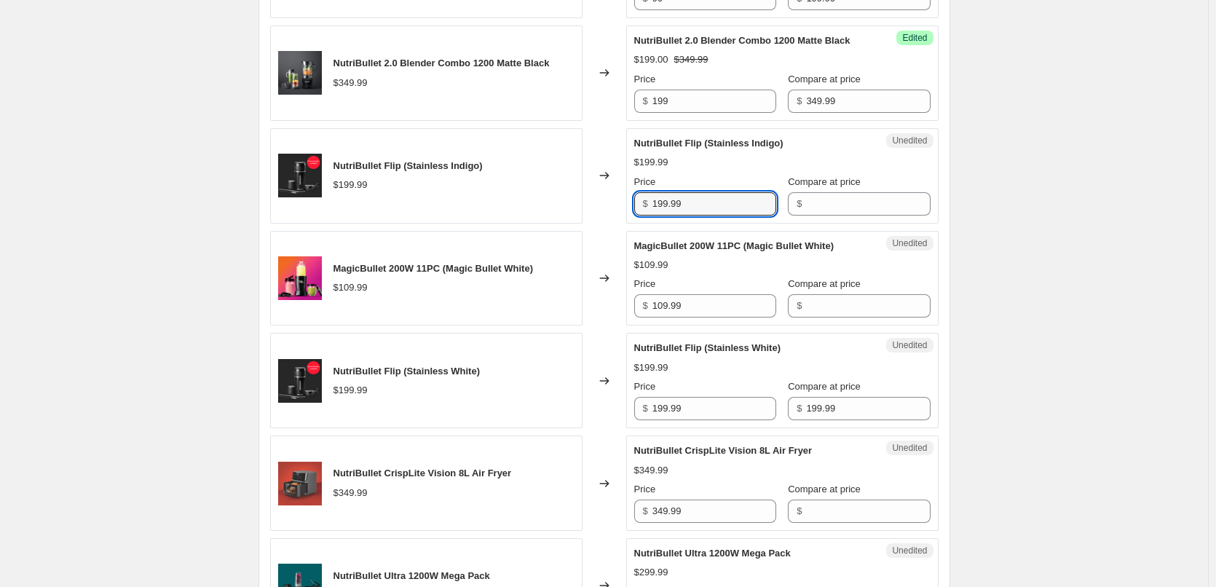
drag, startPoint x: 688, startPoint y: 218, endPoint x: 630, endPoint y: 219, distance: 58.3
click at [636, 220] on div "Unedited NutriBullet Flip (Stainless Indigo) $199.99 Price $ 199.99 Compare at …" at bounding box center [782, 175] width 312 height 95
click at [853, 215] on input "Compare at price" at bounding box center [868, 203] width 124 height 23
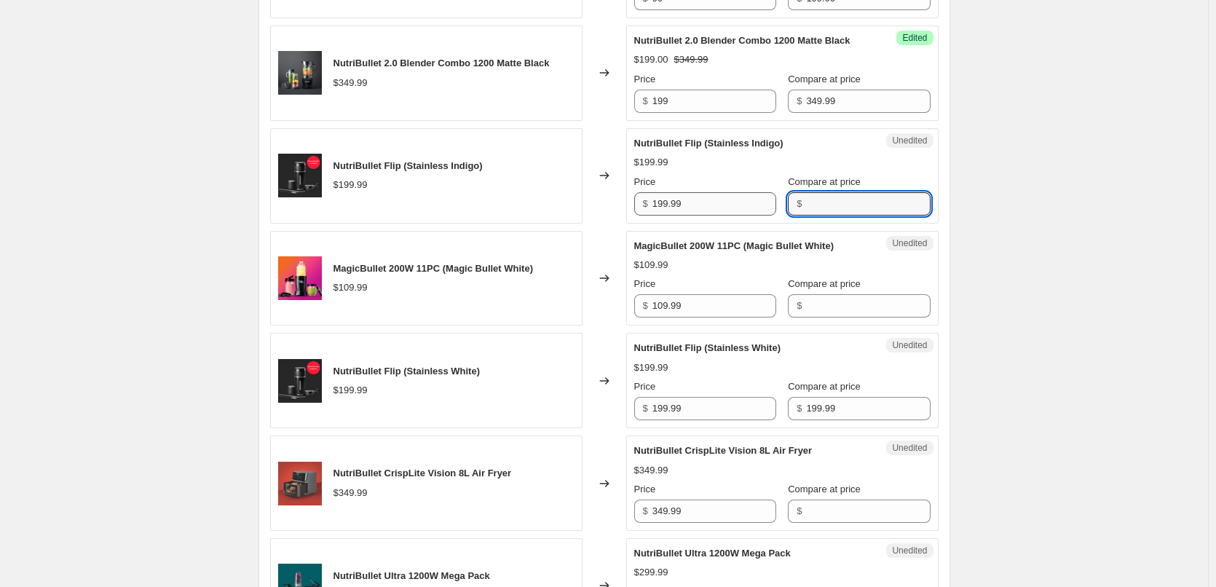
paste input "199.99"
type input "199.99"
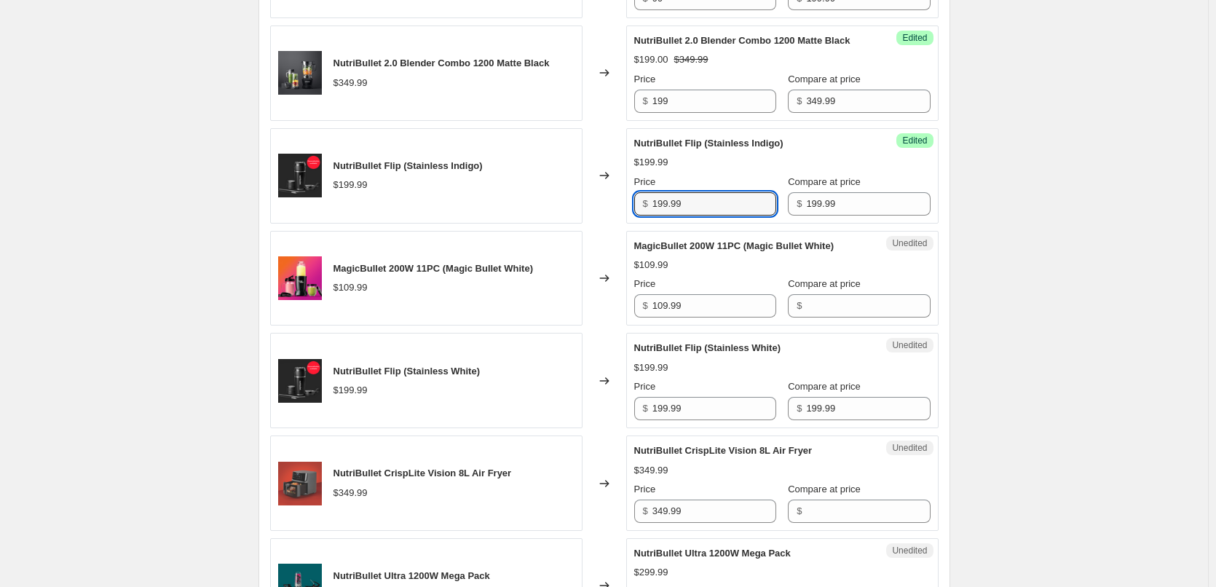
drag, startPoint x: 703, startPoint y: 223, endPoint x: 576, endPoint y: 218, distance: 127.5
click at [579, 219] on div "NutriBullet Flip (Stainless Indigo) $199.99 Changed to Success Edited NutriBull…" at bounding box center [604, 175] width 668 height 95
type input "129"
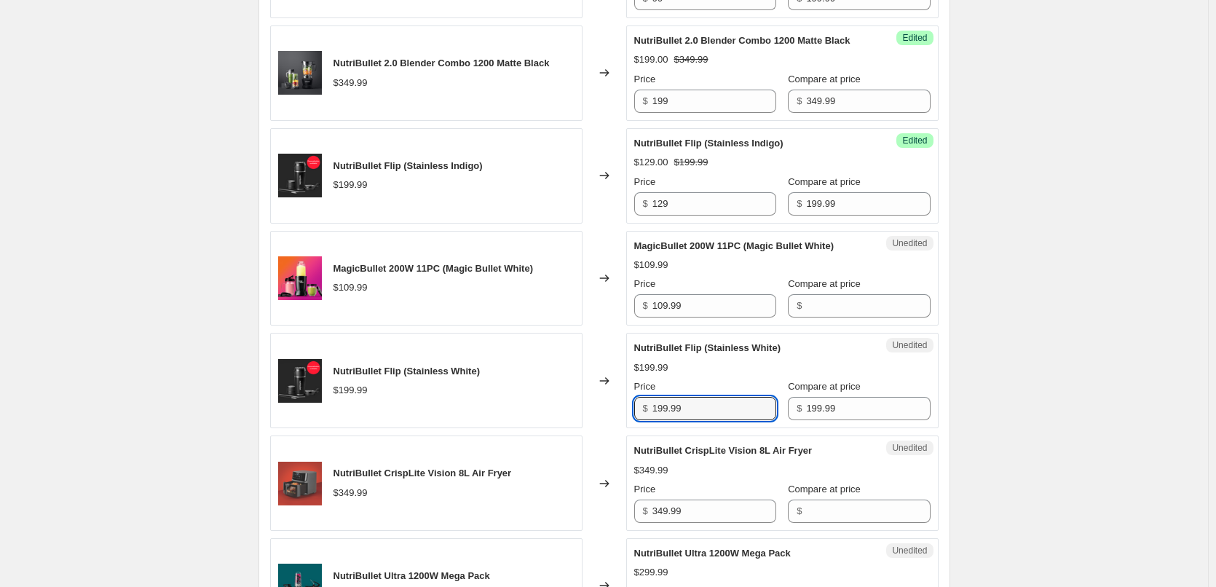
drag, startPoint x: 636, startPoint y: 427, endPoint x: 569, endPoint y: 427, distance: 66.3
click at [580, 428] on div "NutriBullet Flip (Stainless White) $199.99 Changed to Unedited NutriBullet Flip…" at bounding box center [604, 380] width 668 height 95
type input "129"
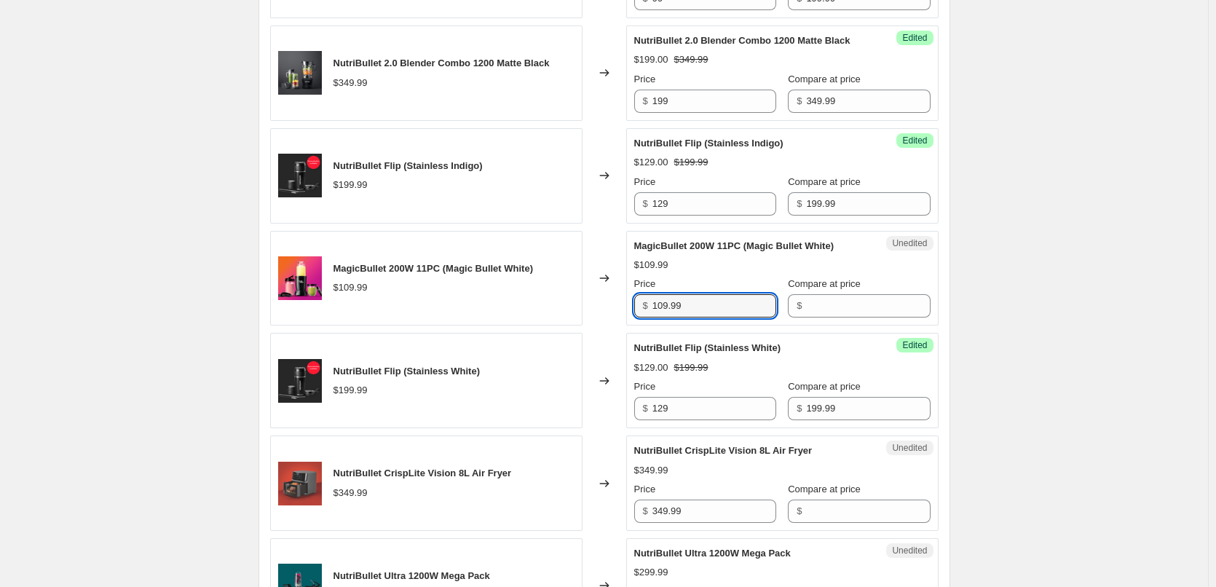
drag, startPoint x: 623, startPoint y: 327, endPoint x: 543, endPoint y: 341, distance: 81.4
click at [544, 341] on div "NutriBullet Juicer 800W $269.99 Changed to Success Edited NutriBullet Juicer 80…" at bounding box center [604, 21] width 668 height 1222
drag, startPoint x: 699, startPoint y: 315, endPoint x: 515, endPoint y: 321, distance: 184.3
click at [549, 324] on div "MagicBullet 200W 11PC (Magic Bullet White) $109.99 Changed to Success Edited Ma…" at bounding box center [604, 278] width 668 height 95
type input "69"
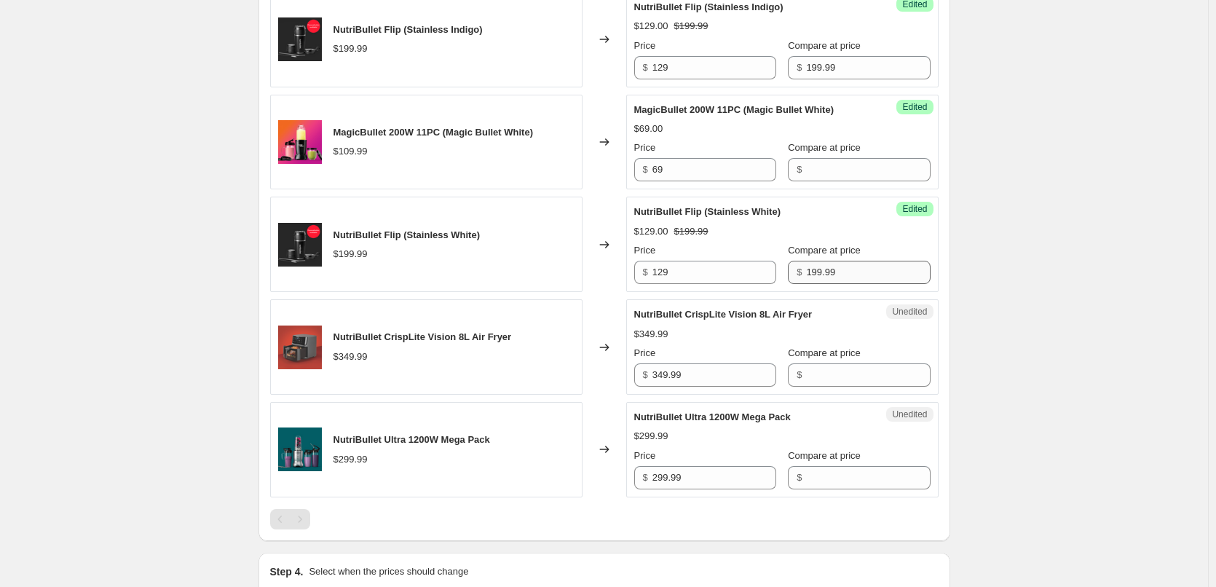
scroll to position [1351, 0]
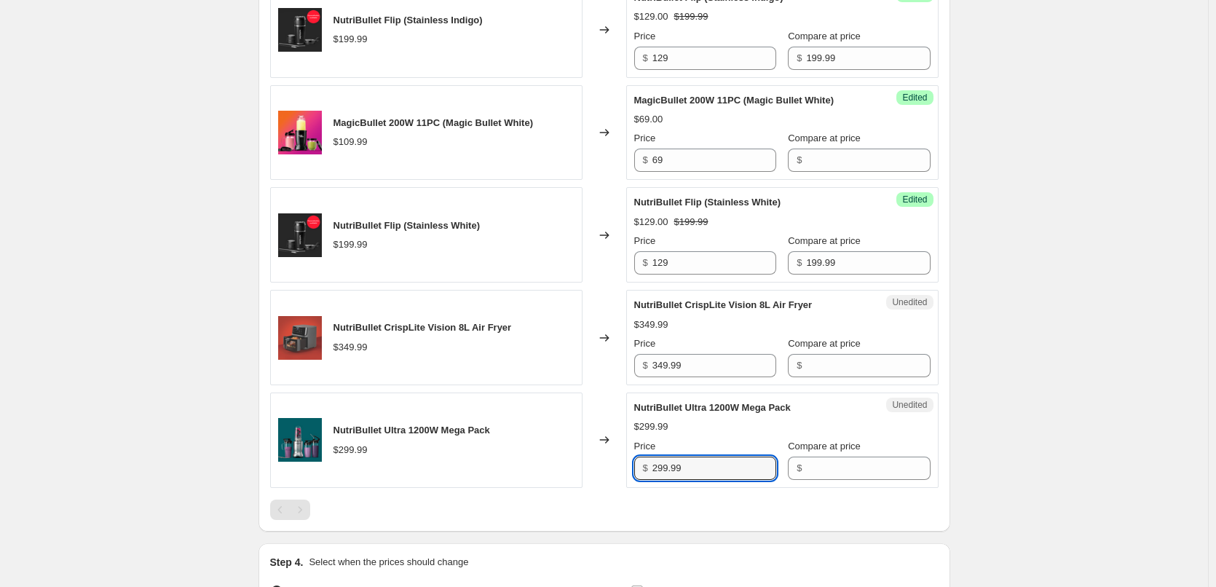
drag, startPoint x: 705, startPoint y: 489, endPoint x: 580, endPoint y: 488, distance: 124.5
click at [582, 488] on div "NutriBullet Ultra 1200W Mega Pack $299.99 Changed to Unedited NutriBullet Ultra…" at bounding box center [604, 439] width 668 height 95
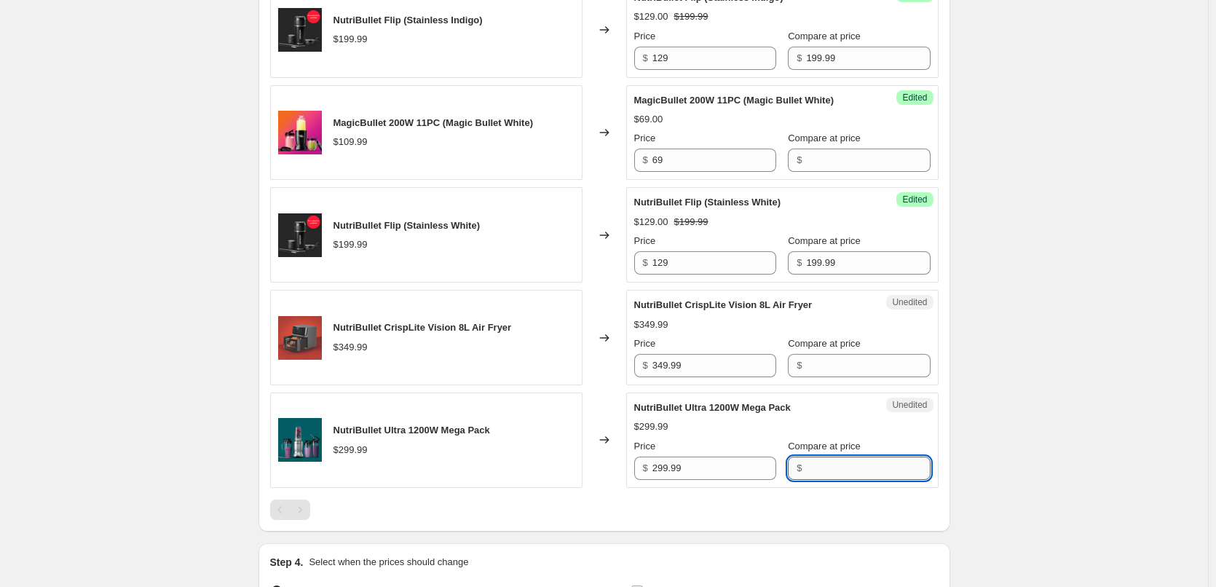
click at [815, 480] on input "Compare at price" at bounding box center [868, 467] width 124 height 23
paste input "299.99"
type input "299.99"
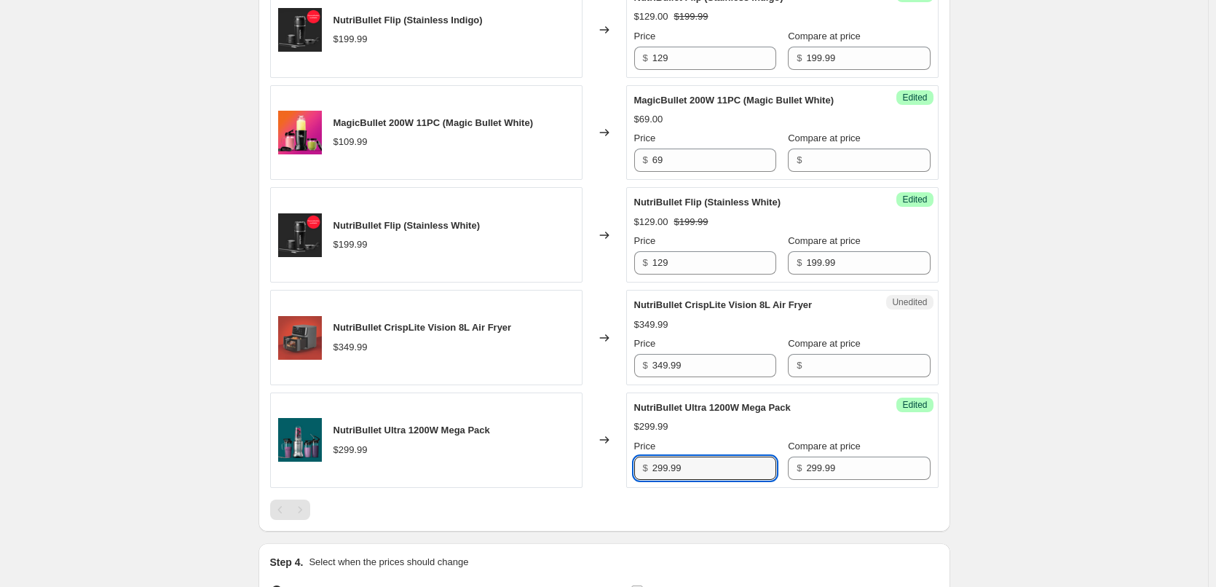
drag, startPoint x: 685, startPoint y: 483, endPoint x: 582, endPoint y: 489, distance: 102.8
click at [582, 488] on div "NutriBullet Ultra 1200W Mega Pack $299.99 Changed to Success Edited NutriBullet…" at bounding box center [604, 439] width 668 height 95
type input "169"
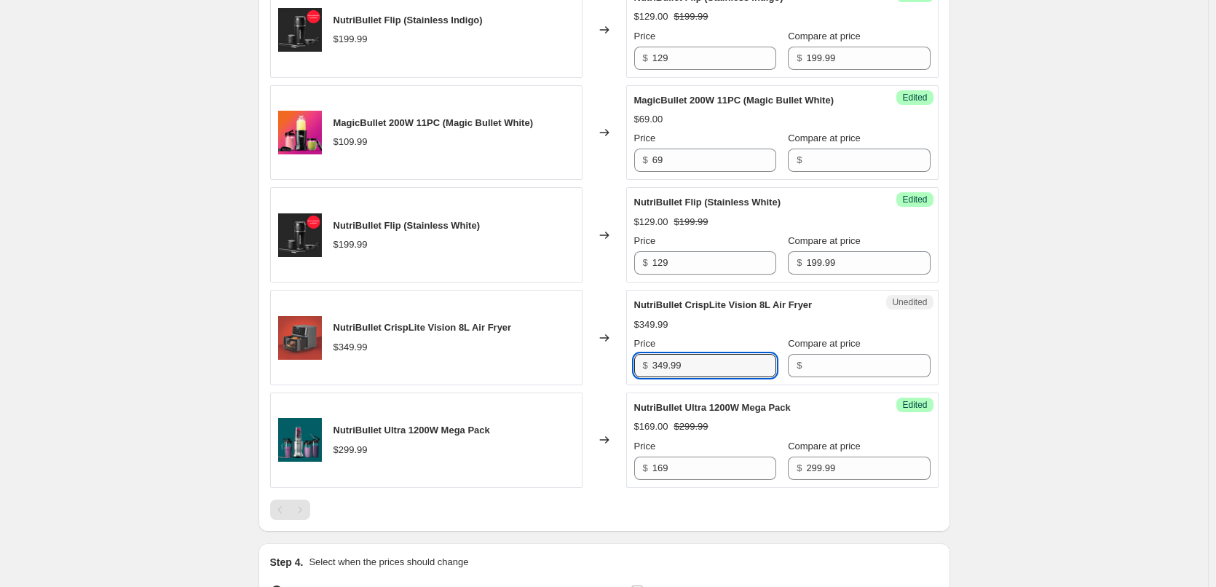
drag, startPoint x: 625, startPoint y: 378, endPoint x: 515, endPoint y: 377, distance: 110.7
click at [529, 377] on div "NutriBullet CrispLite Vision 8L Air Fryer $349.99 Changed to Unedited NutriBull…" at bounding box center [604, 337] width 668 height 95
click at [852, 377] on input "Compare at price" at bounding box center [868, 365] width 124 height 23
paste input "349.99"
type input "349.99"
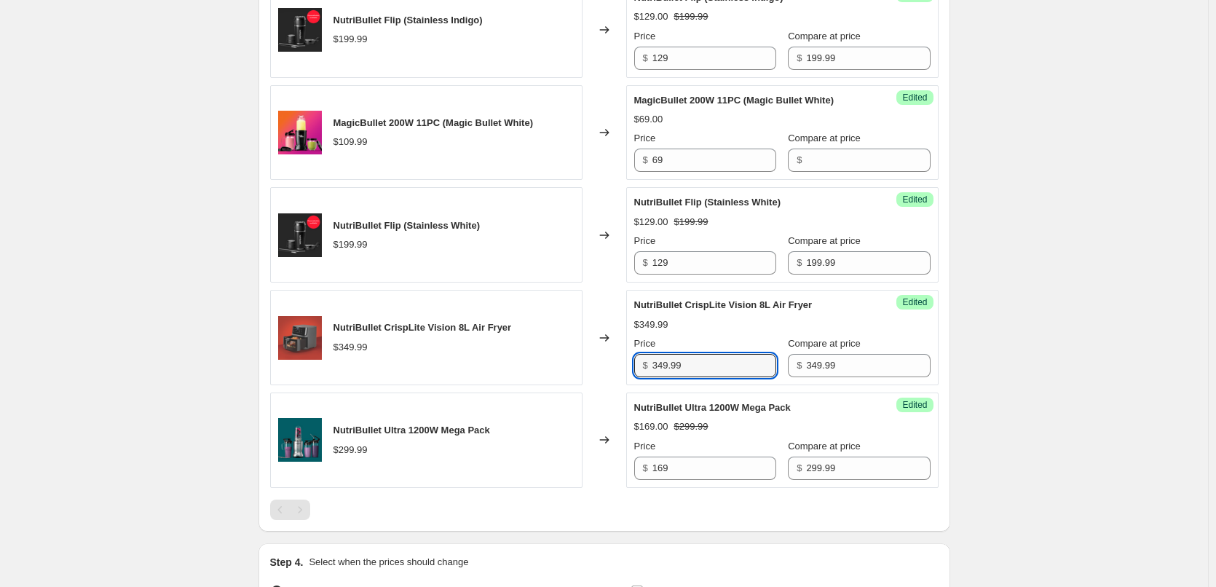
drag, startPoint x: 689, startPoint y: 380, endPoint x: 583, endPoint y: 389, distance: 105.9
click at [586, 385] on div "NutriBullet CrispLite Vision 8L Air Fryer $349.99 Changed to Success Edited Nut…" at bounding box center [604, 337] width 668 height 95
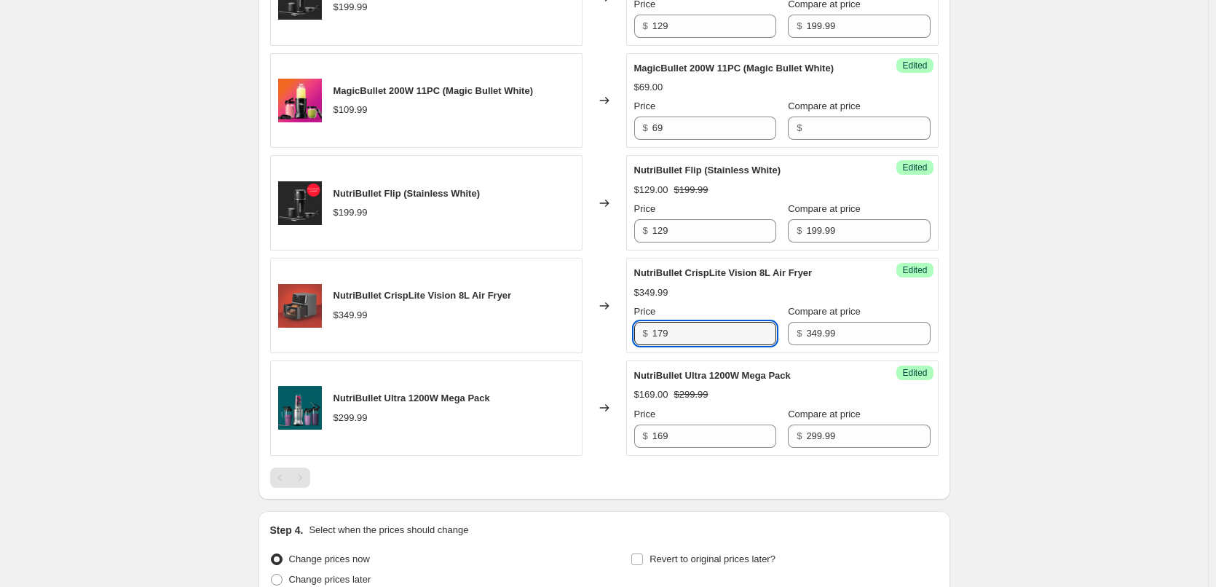
scroll to position [1536, 0]
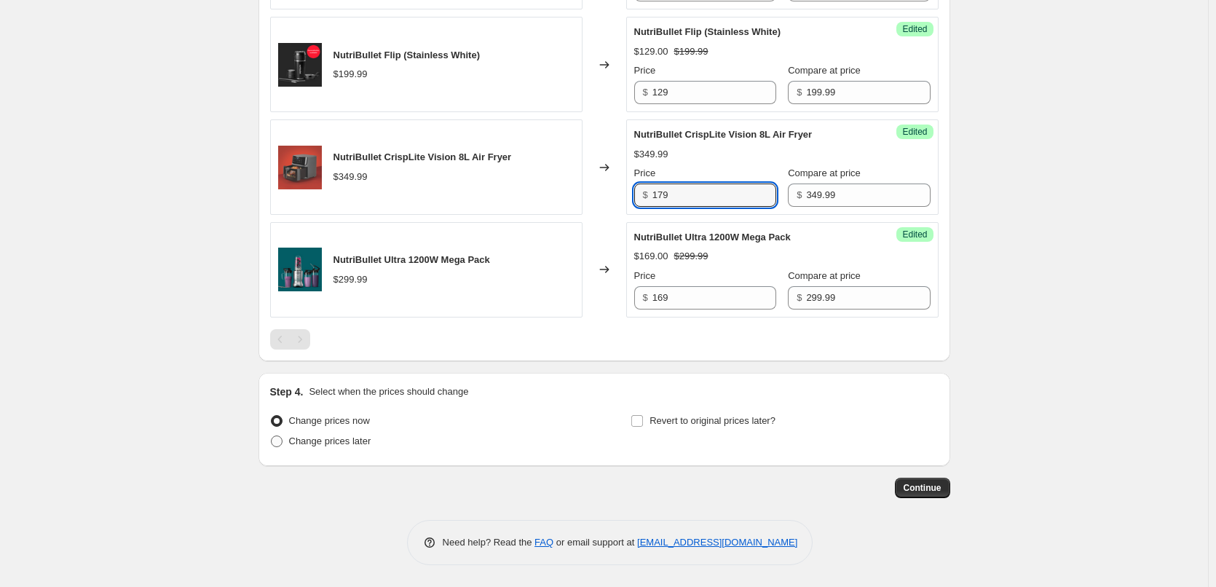
type input "179"
click at [336, 443] on span "Change prices later" at bounding box center [330, 440] width 82 height 11
click at [272, 436] on input "Change prices later" at bounding box center [271, 435] width 1 height 1
radio input "true"
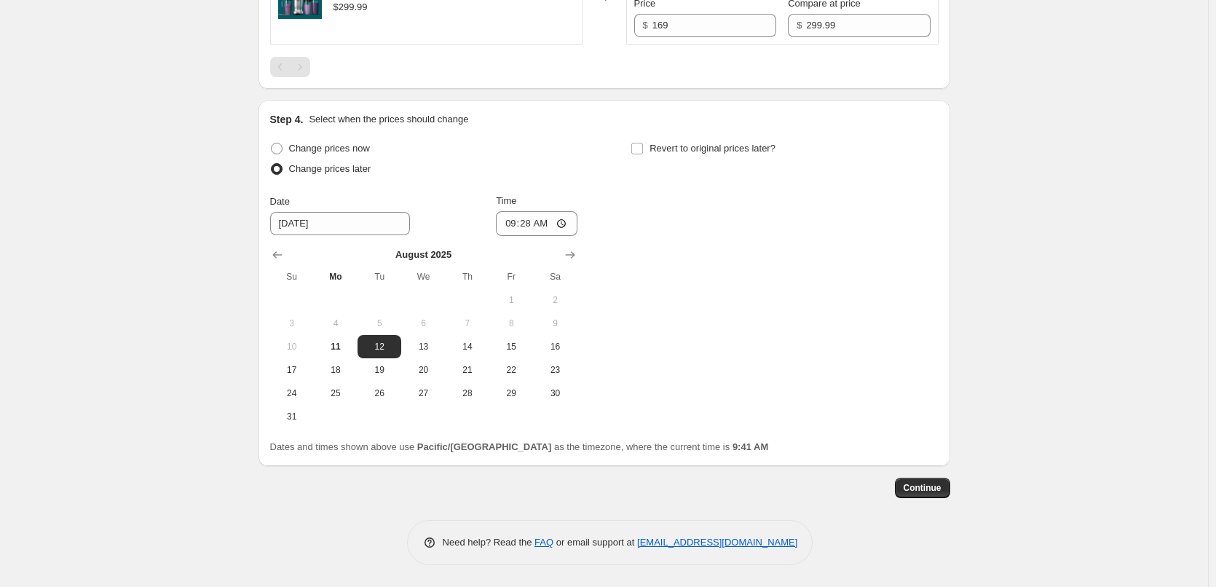
scroll to position [1808, 0]
click at [347, 147] on span "Change prices now" at bounding box center [329, 148] width 81 height 11
click at [272, 143] on input "Change prices now" at bounding box center [271, 143] width 1 height 1
radio input "true"
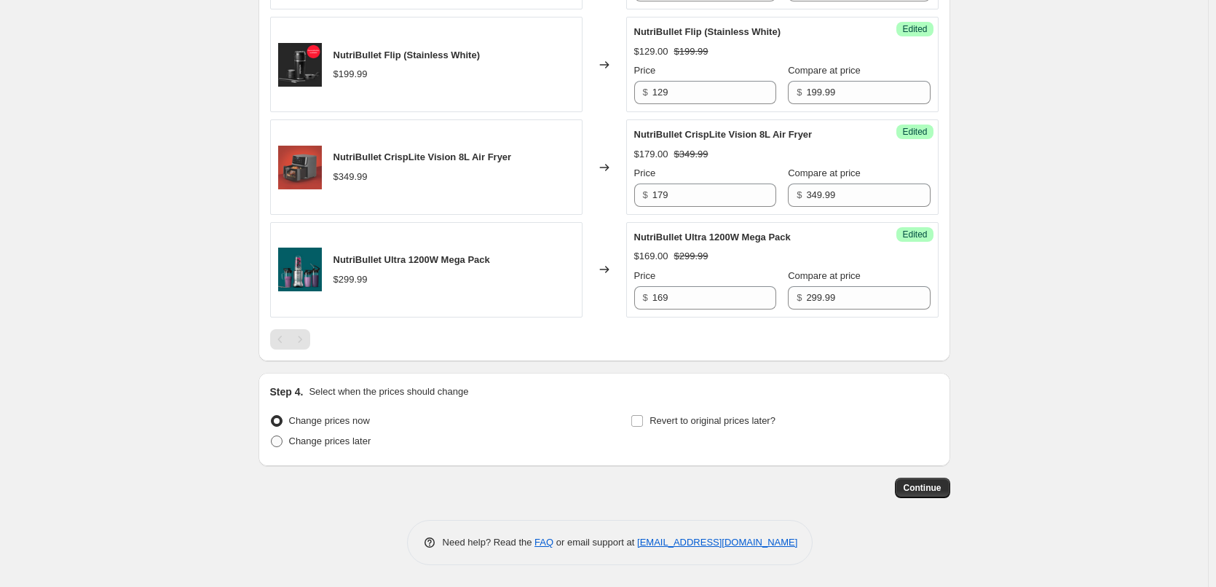
click at [325, 445] on span "Change prices later" at bounding box center [330, 440] width 82 height 11
click at [272, 436] on input "Change prices later" at bounding box center [271, 435] width 1 height 1
radio input "true"
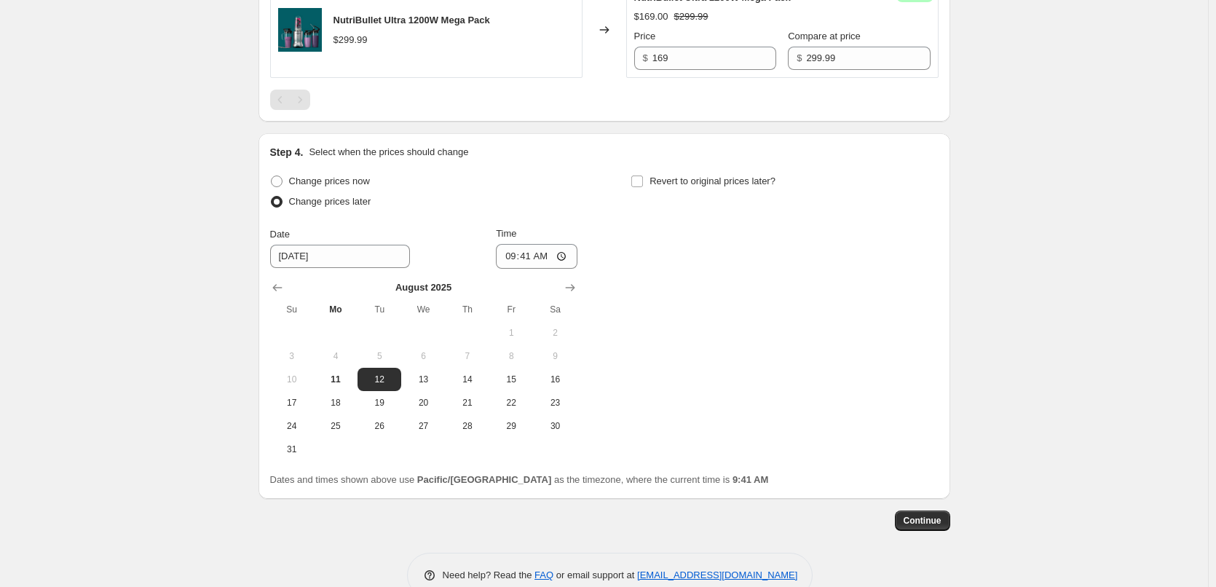
scroll to position [1736, 0]
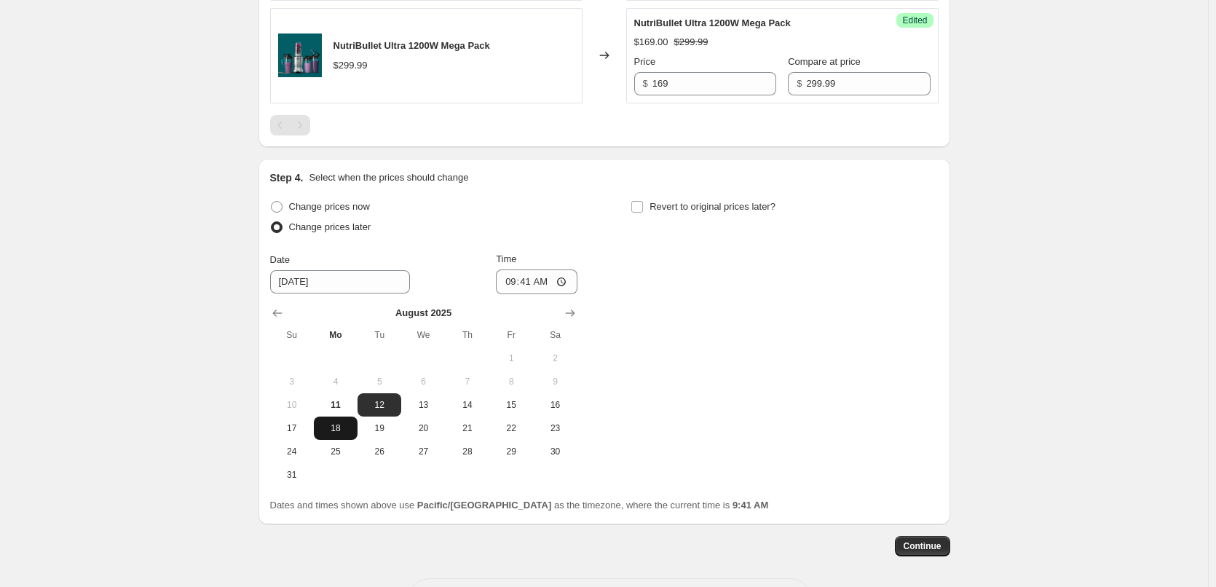
click at [352, 434] on span "18" at bounding box center [336, 428] width 32 height 12
type input "[DATE]"
click at [513, 293] on input "09:41" at bounding box center [537, 281] width 82 height 25
type input "00:05"
click at [635, 213] on span at bounding box center [636, 206] width 13 height 13
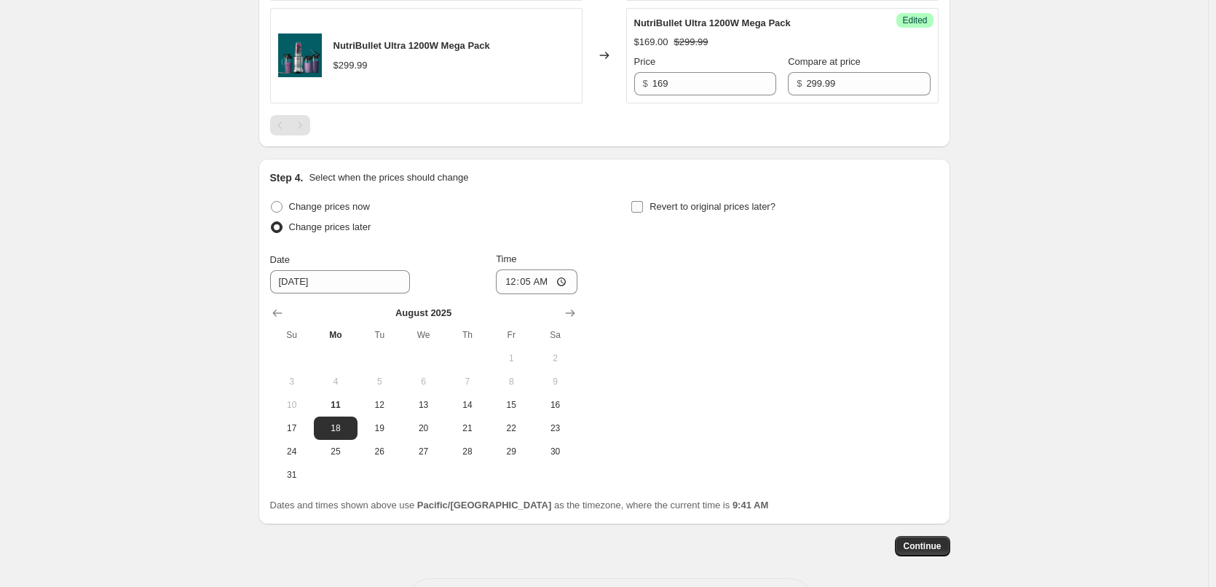
click at [641, 213] on input "Revert to original prices later?" at bounding box center [637, 207] width 12 height 12
checkbox input "true"
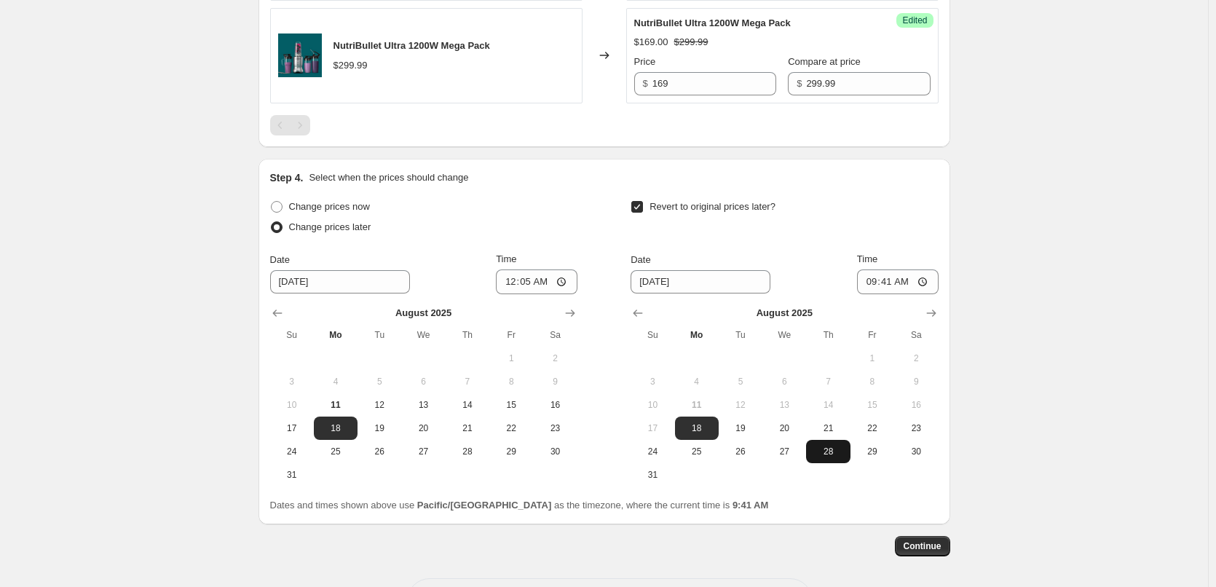
click at [831, 457] on span "28" at bounding box center [828, 452] width 32 height 12
type input "[DATE]"
click at [873, 294] on input "09:41" at bounding box center [898, 281] width 82 height 25
type input "23:55"
click at [919, 552] on span "Continue" at bounding box center [922, 546] width 38 height 12
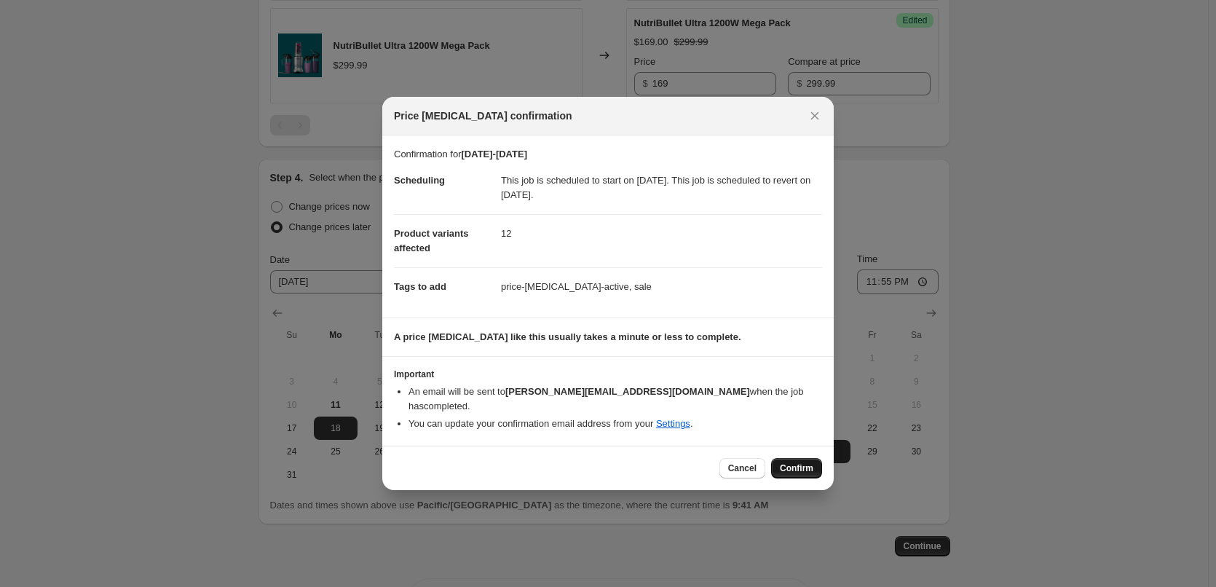
click at [812, 464] on span "Confirm" at bounding box center [796, 468] width 33 height 12
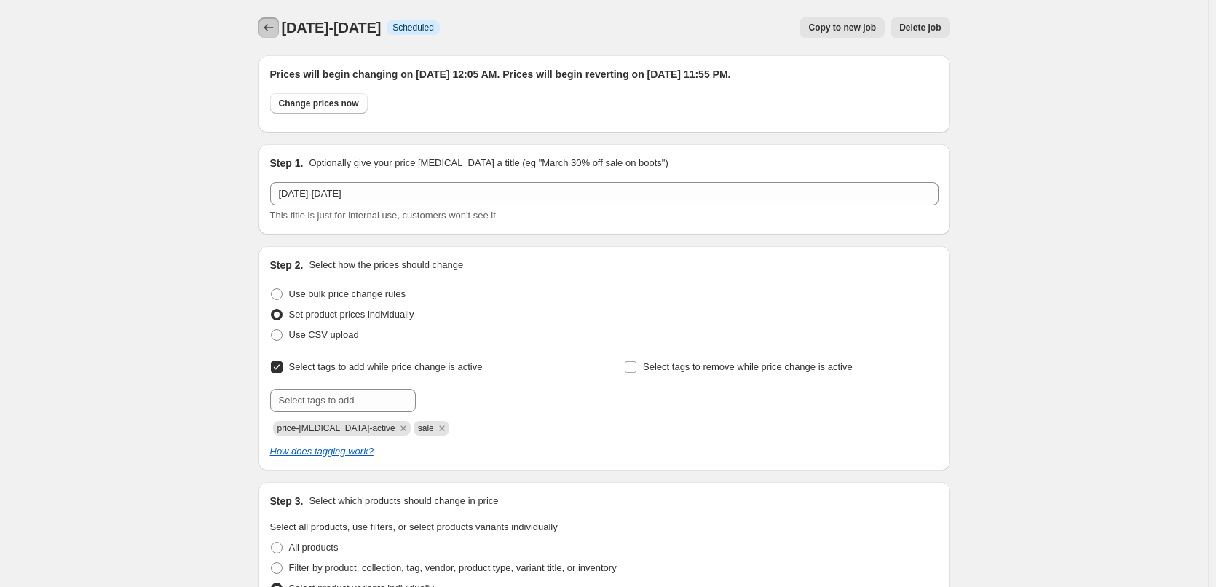
click at [275, 33] on icon "Price change jobs" at bounding box center [268, 27] width 15 height 15
